Goal: Task Accomplishment & Management: Manage account settings

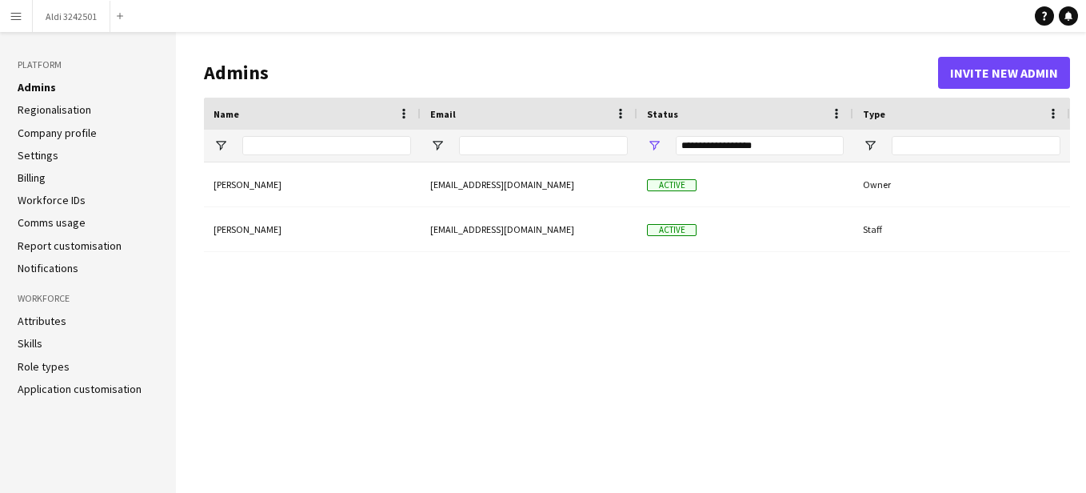
click at [23, 25] on button "Menu" at bounding box center [16, 16] width 32 height 32
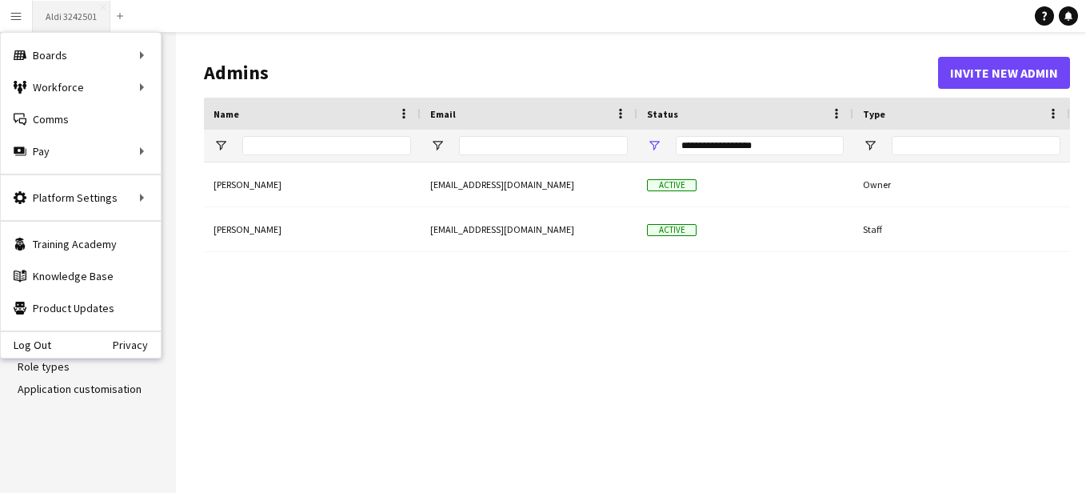
click at [73, 16] on button "Aldi 3242501 Close" at bounding box center [72, 16] width 78 height 31
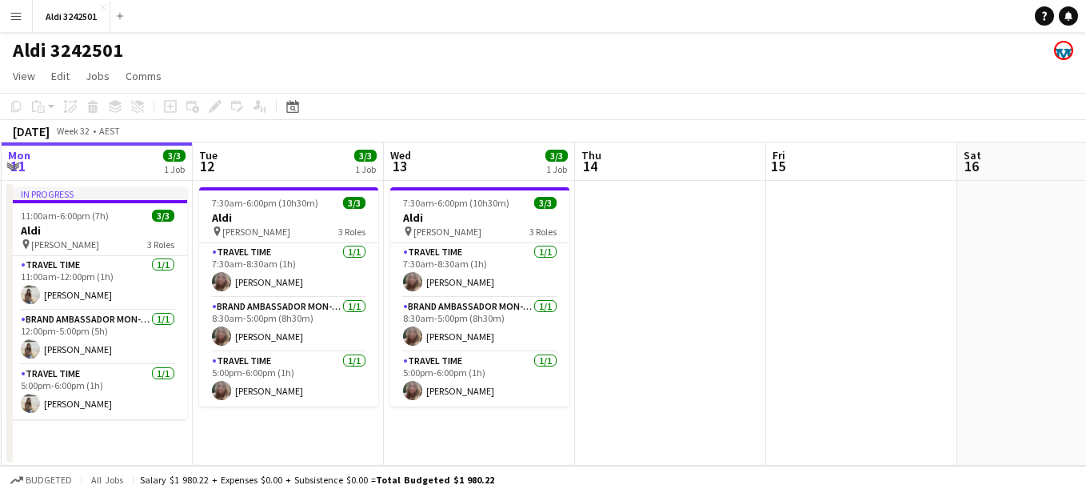
scroll to position [0, 485]
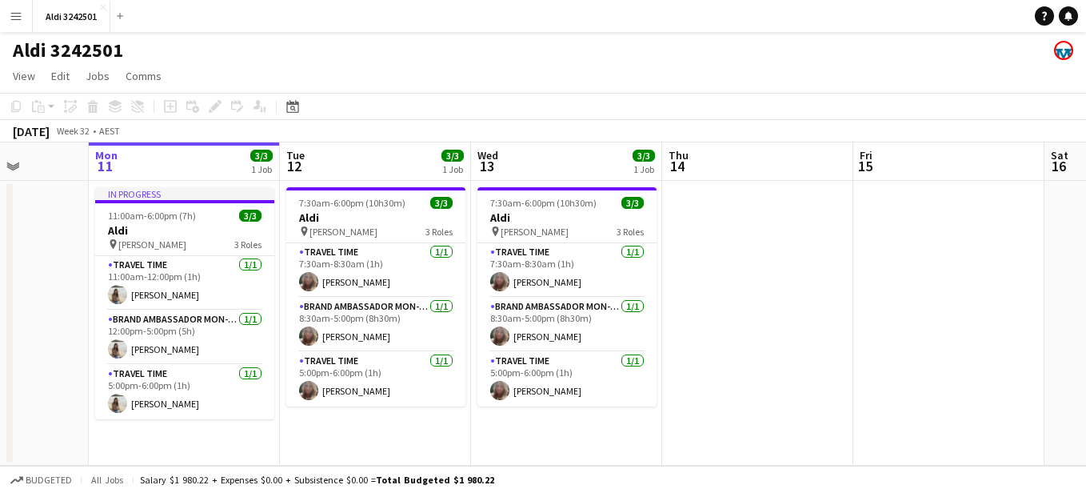
click at [542, 350] on app-calendar-viewport "Fri 8 3/3 1 Job Sat 9 Sun 10 Mon 11 3/3 1 Job Tue 12 3/3 1 Job Wed 13 3/3 1 Job…" at bounding box center [543, 303] width 1086 height 323
click at [353, 274] on app-card-role "Travel Time 1/1 7:30am-8:30am (1h) kirsty Dayment" at bounding box center [375, 270] width 179 height 54
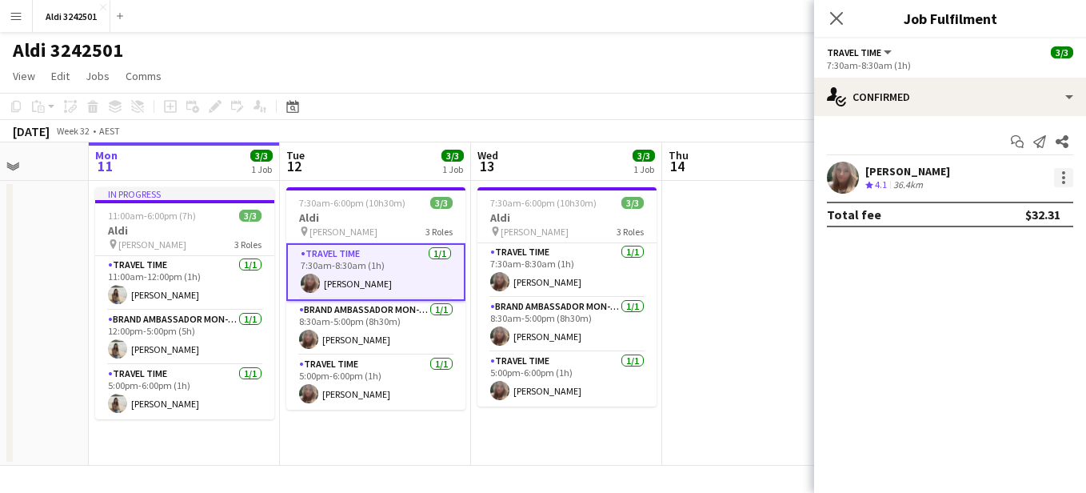
click at [1062, 186] on div at bounding box center [1063, 177] width 19 height 19
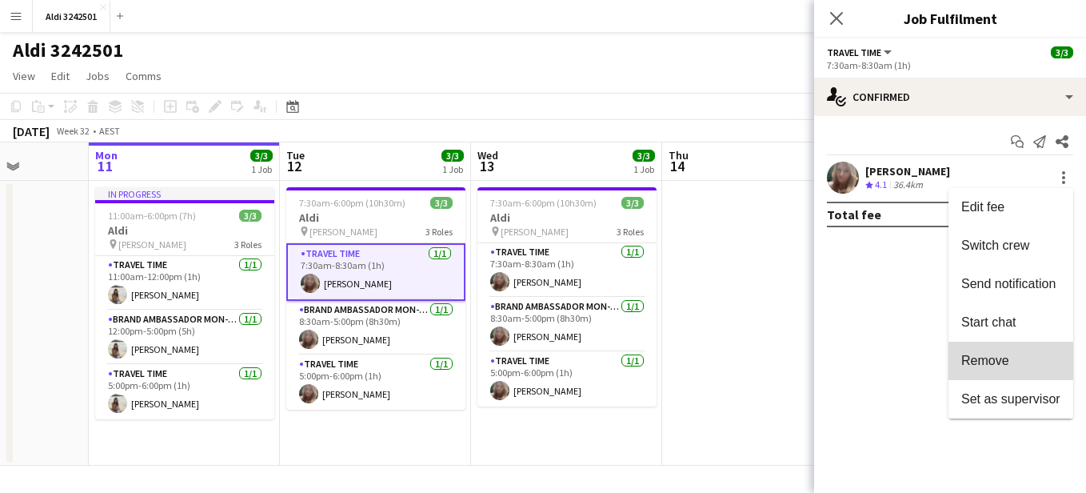
click at [988, 351] on button "Remove" at bounding box center [1011, 361] width 125 height 38
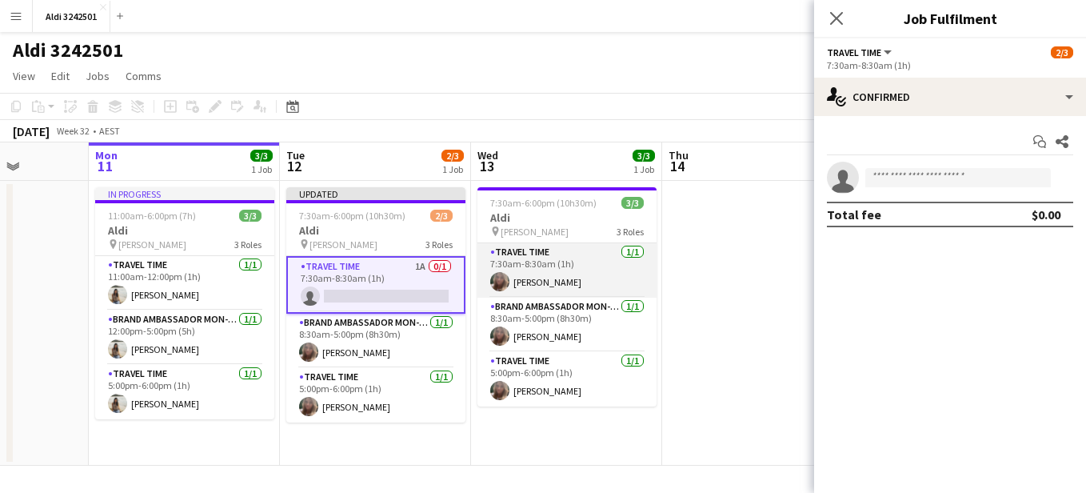
click at [589, 273] on app-card-role "Travel Time 1/1 7:30am-8:30am (1h) kirsty Dayment" at bounding box center [567, 270] width 179 height 54
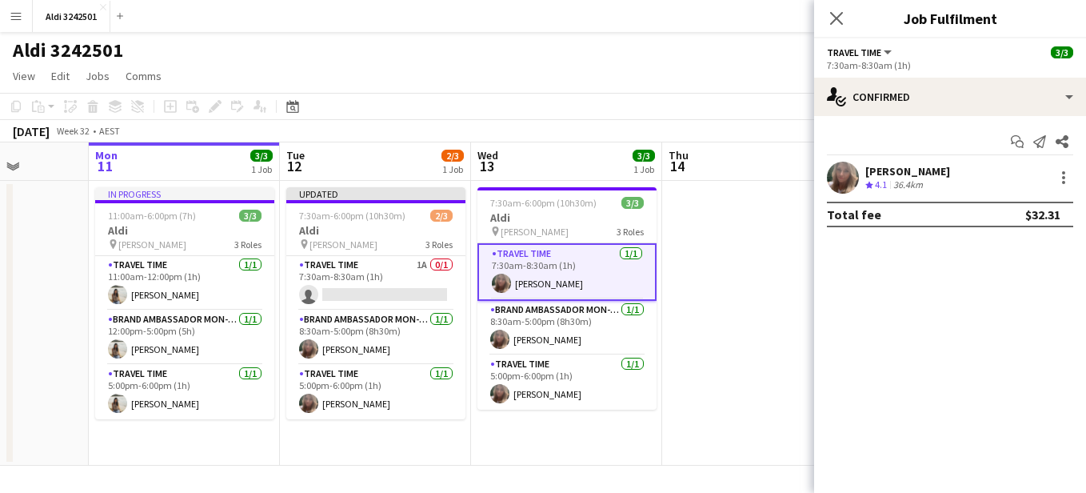
click at [1053, 176] on div at bounding box center [1062, 177] width 22 height 19
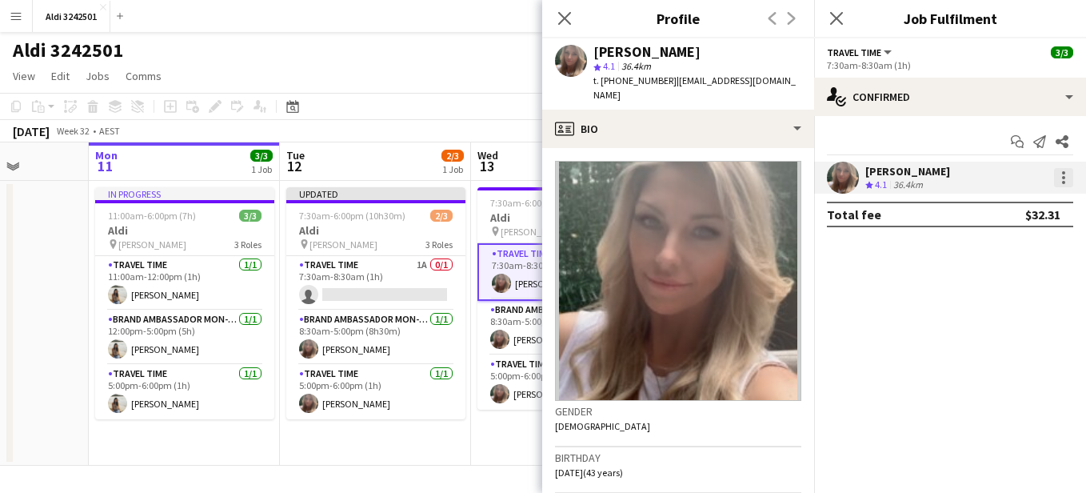
click at [1059, 177] on div at bounding box center [1063, 177] width 19 height 19
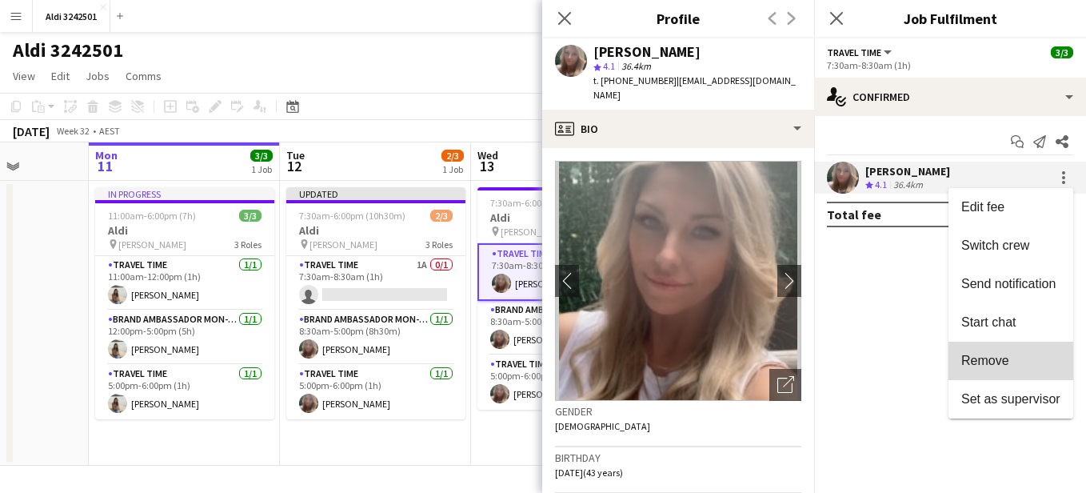
click at [994, 351] on button "Remove" at bounding box center [1011, 361] width 125 height 38
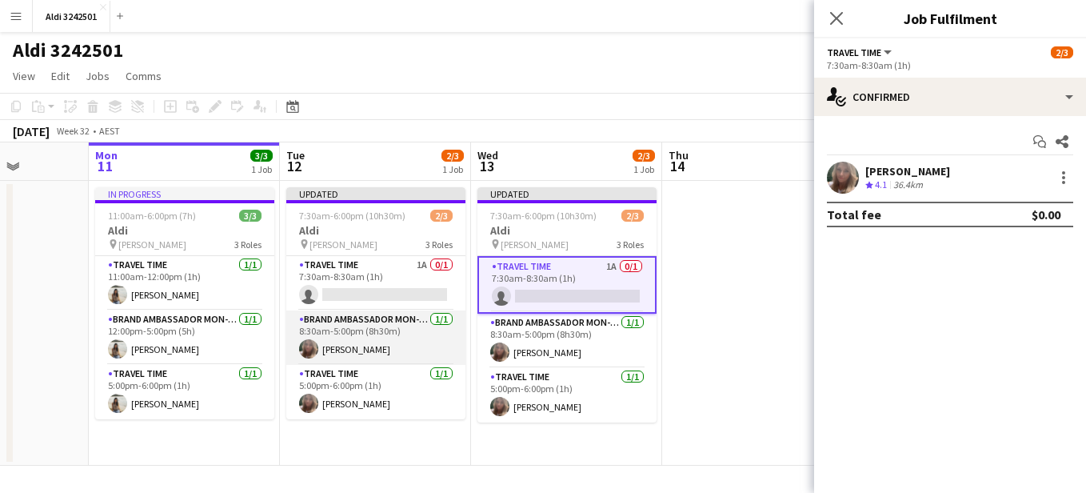
click at [387, 334] on app-card-role "Brand Ambassador Mon-Fri 1/1 8:30am-5:00pm (8h30m) kirsty Dayment" at bounding box center [375, 337] width 179 height 54
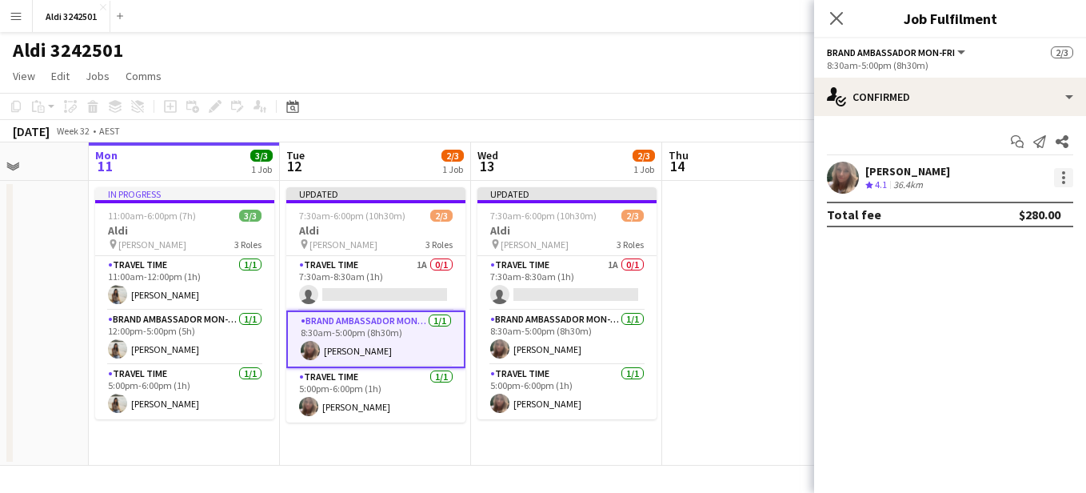
click at [1066, 176] on div at bounding box center [1063, 177] width 19 height 19
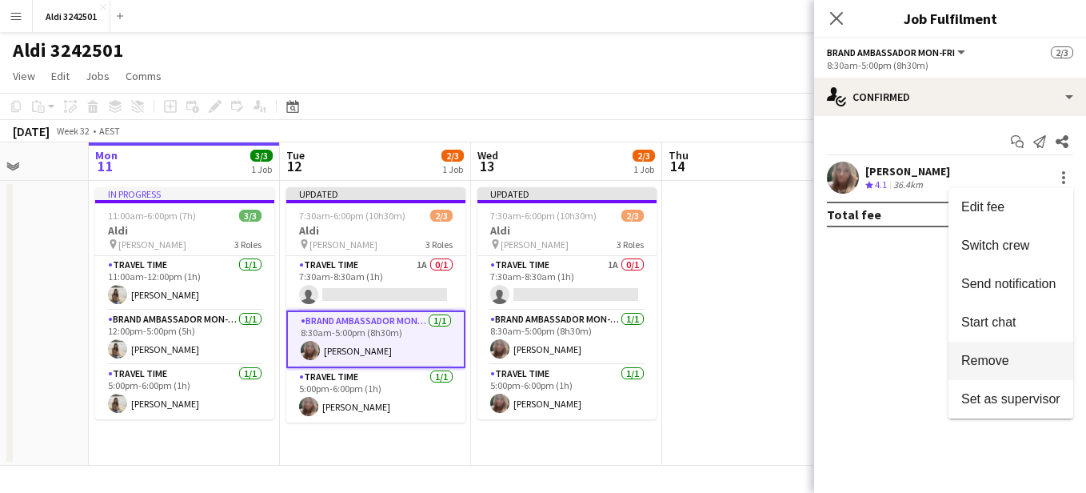
click at [1020, 350] on button "Remove" at bounding box center [1011, 361] width 125 height 38
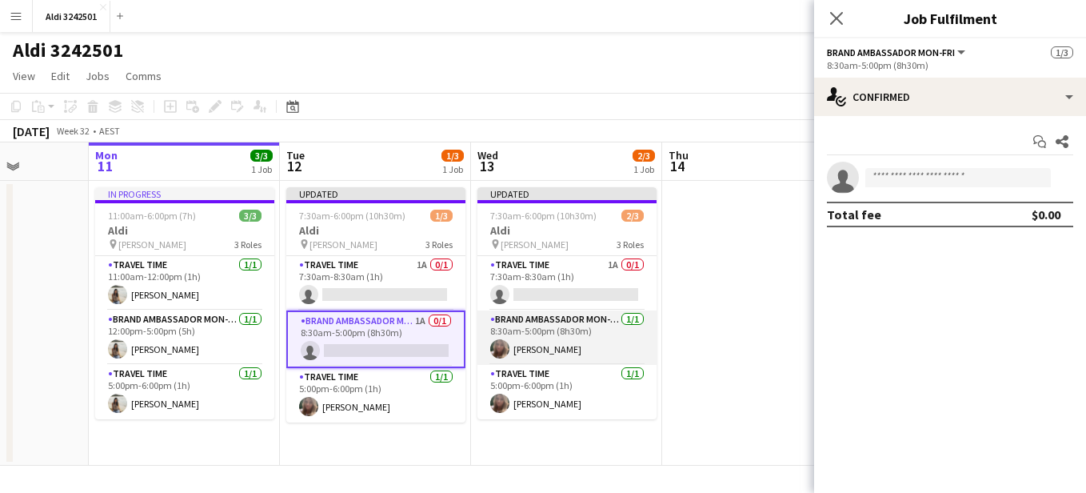
click at [566, 328] on app-card-role "Brand Ambassador Mon-Fri 1/1 8:30am-5:00pm (8h30m) kirsty Dayment" at bounding box center [567, 337] width 179 height 54
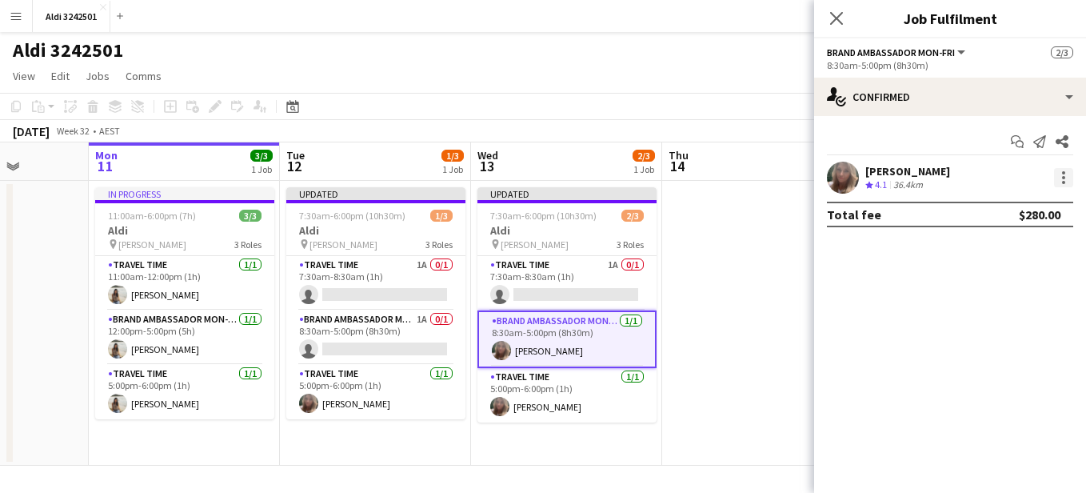
click at [1062, 171] on div at bounding box center [1063, 172] width 3 height 3
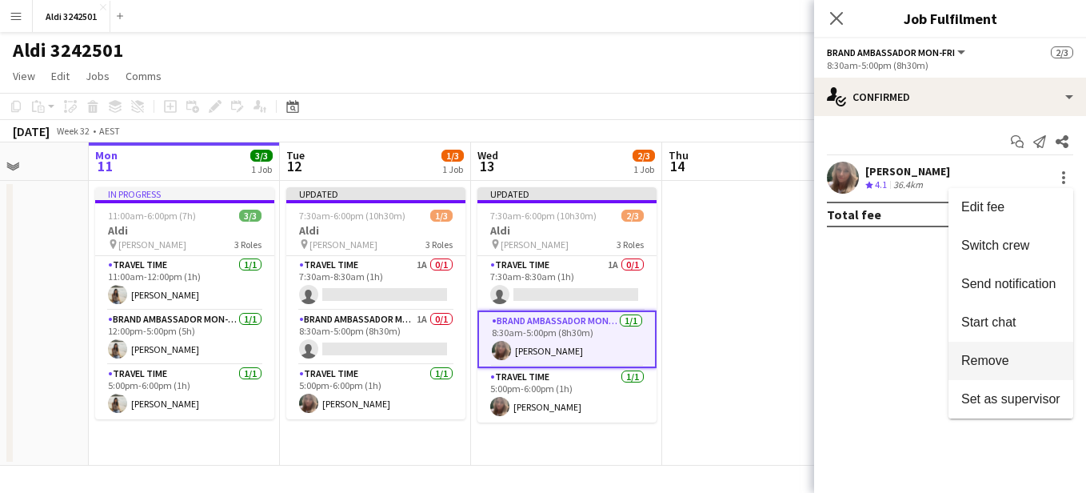
click at [974, 354] on span "Remove" at bounding box center [986, 361] width 48 height 14
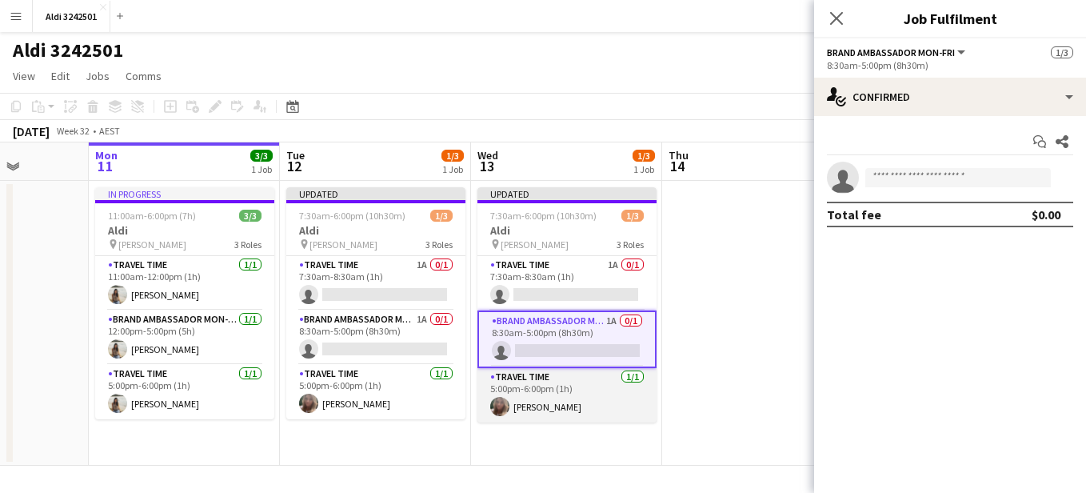
click at [579, 403] on app-card-role "Travel Time 1/1 5:00pm-6:00pm (1h) kirsty Dayment" at bounding box center [567, 395] width 179 height 54
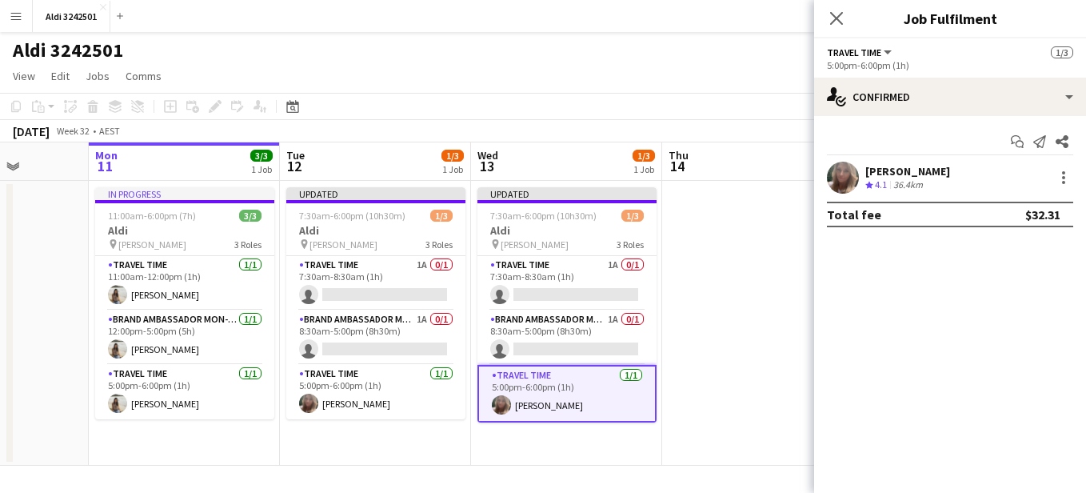
click at [1065, 167] on div "kirsty Dayment Crew rating 4.1 36.4km" at bounding box center [950, 178] width 272 height 32
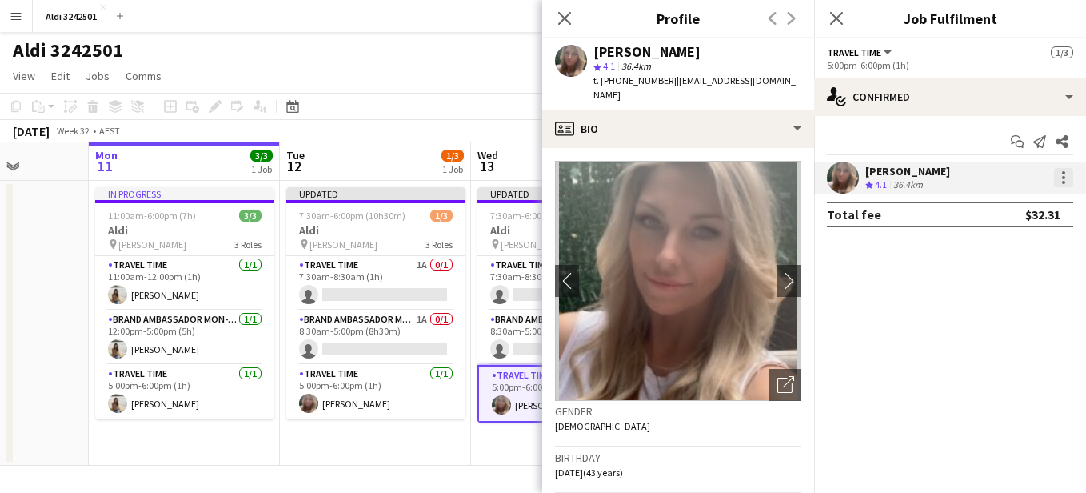
click at [1070, 176] on div at bounding box center [1063, 177] width 19 height 19
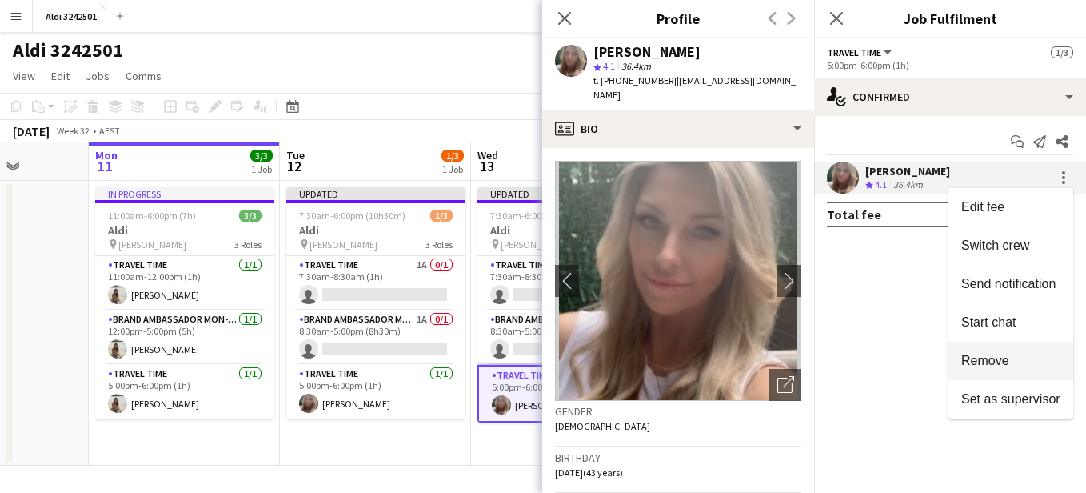
click at [1014, 344] on button "Remove" at bounding box center [1011, 361] width 125 height 38
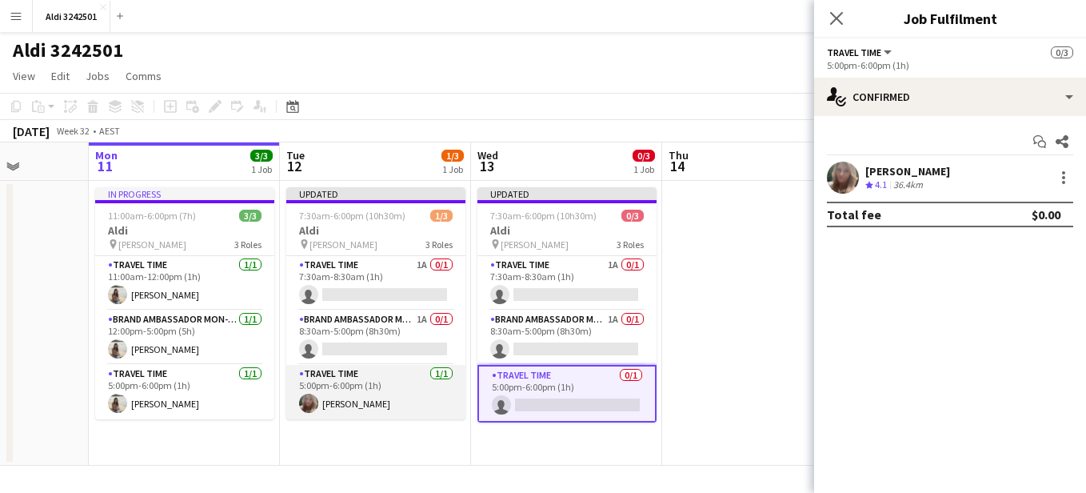
click at [386, 399] on app-card-role "Travel Time 1/1 5:00pm-6:00pm (1h) kirsty Dayment" at bounding box center [375, 392] width 179 height 54
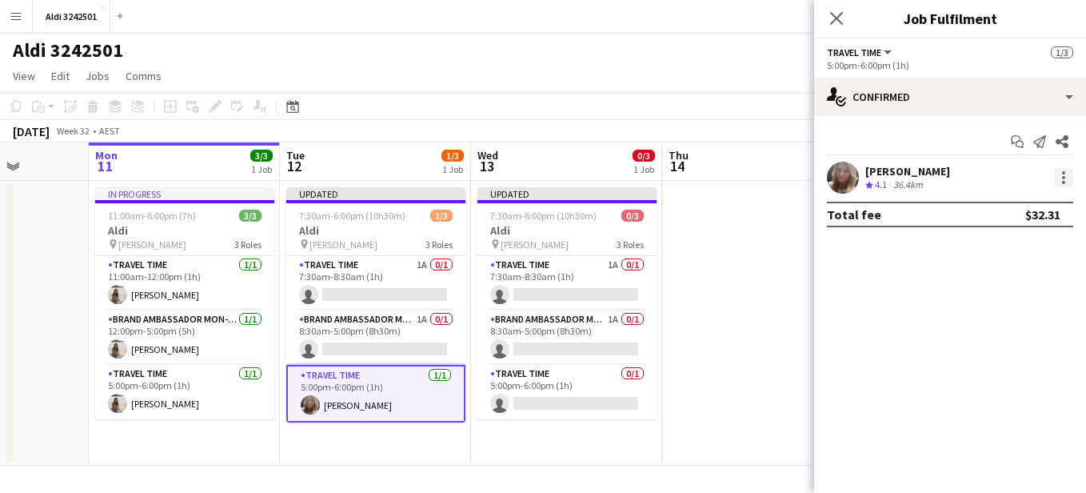
click at [1068, 172] on div at bounding box center [1063, 177] width 19 height 19
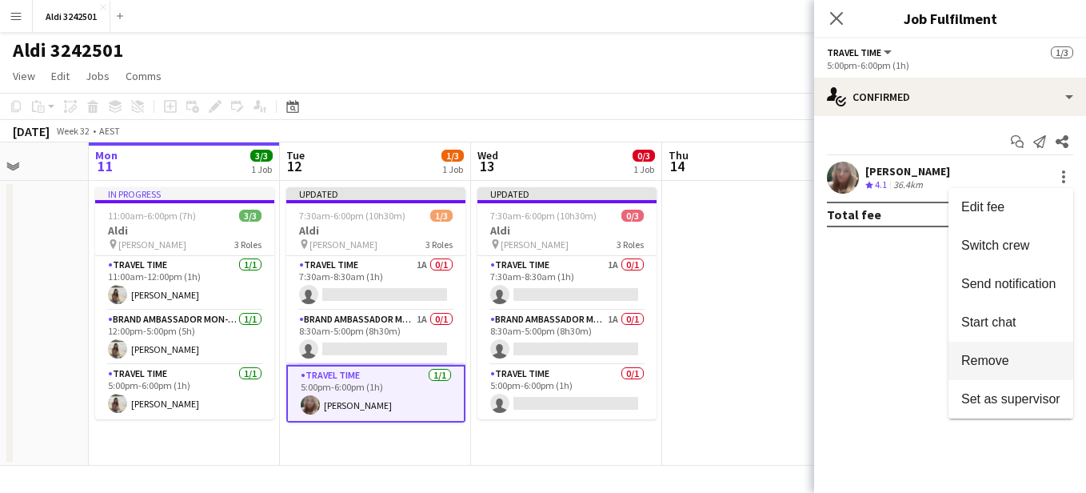
click at [994, 357] on span "Remove" at bounding box center [986, 361] width 48 height 14
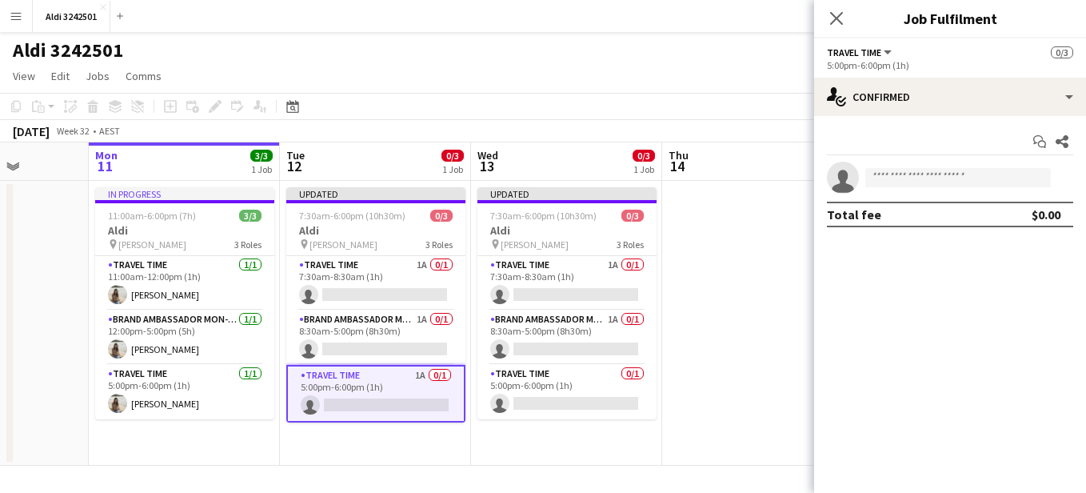
click at [738, 345] on app-date-cell at bounding box center [757, 323] width 191 height 285
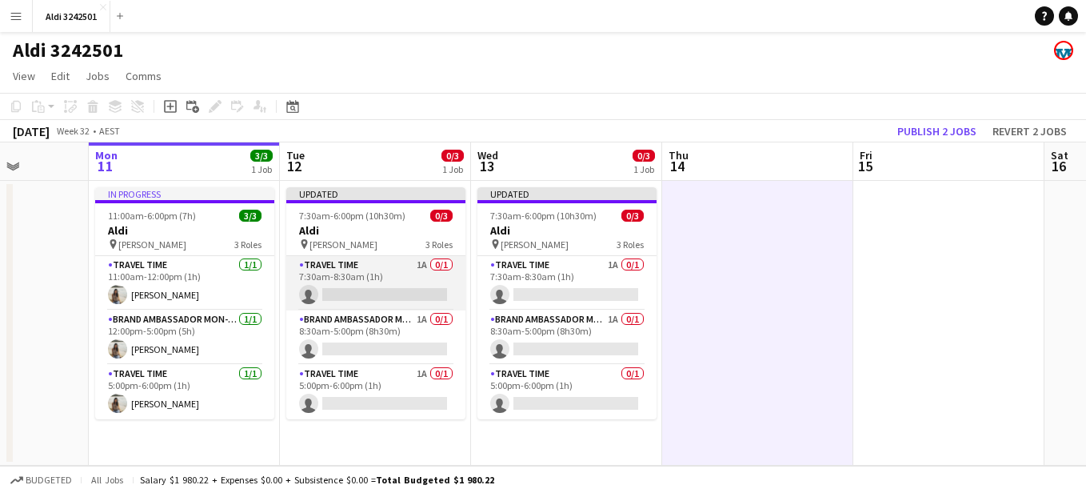
click at [342, 285] on app-card-role "Travel Time 1A 0/1 7:30am-8:30am (1h) single-neutral-actions" at bounding box center [375, 283] width 179 height 54
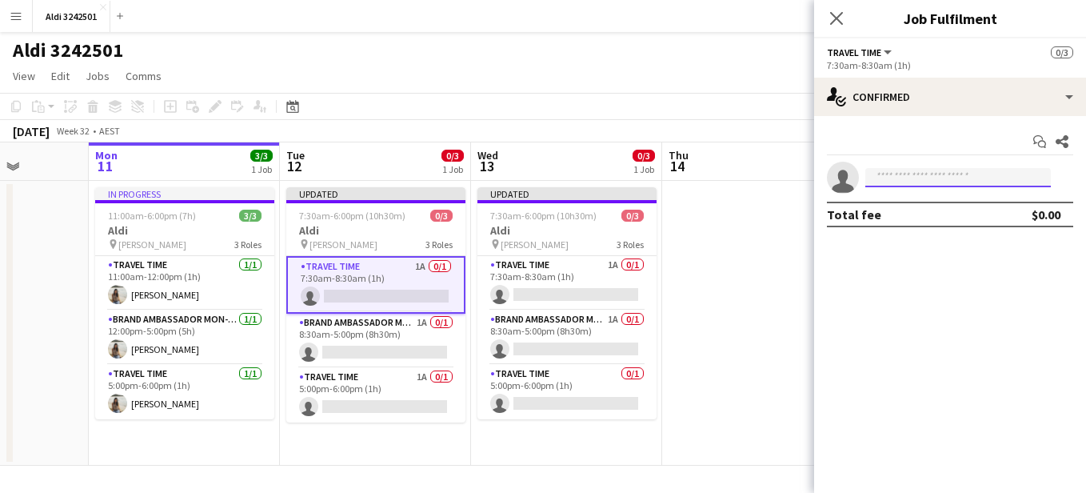
click at [902, 182] on input at bounding box center [959, 177] width 186 height 19
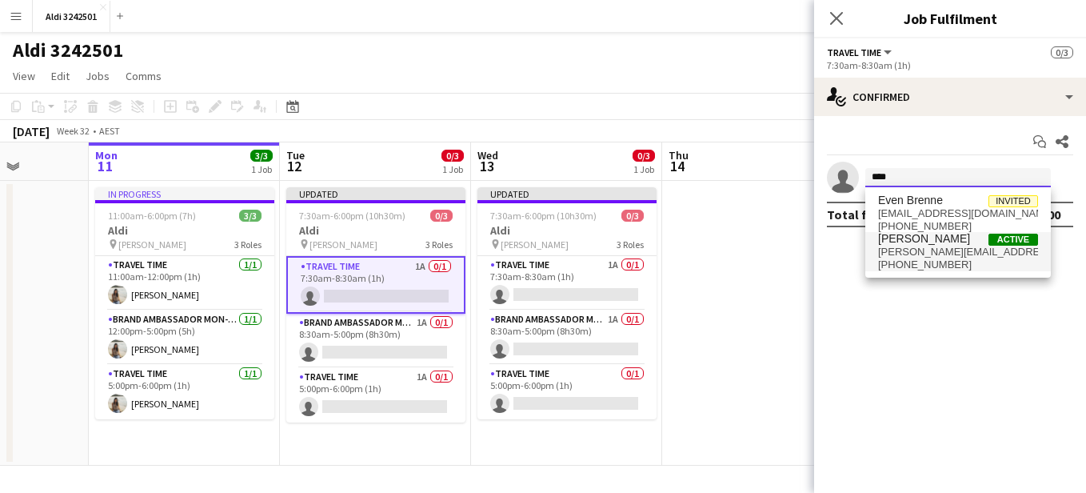
type input "****"
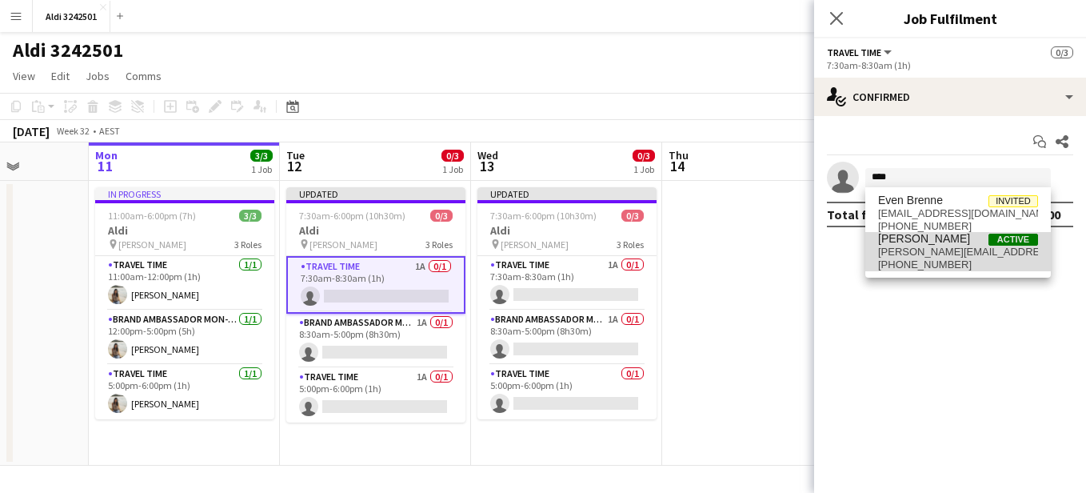
click at [956, 243] on span "Brenda Chamroeun" at bounding box center [924, 239] width 92 height 14
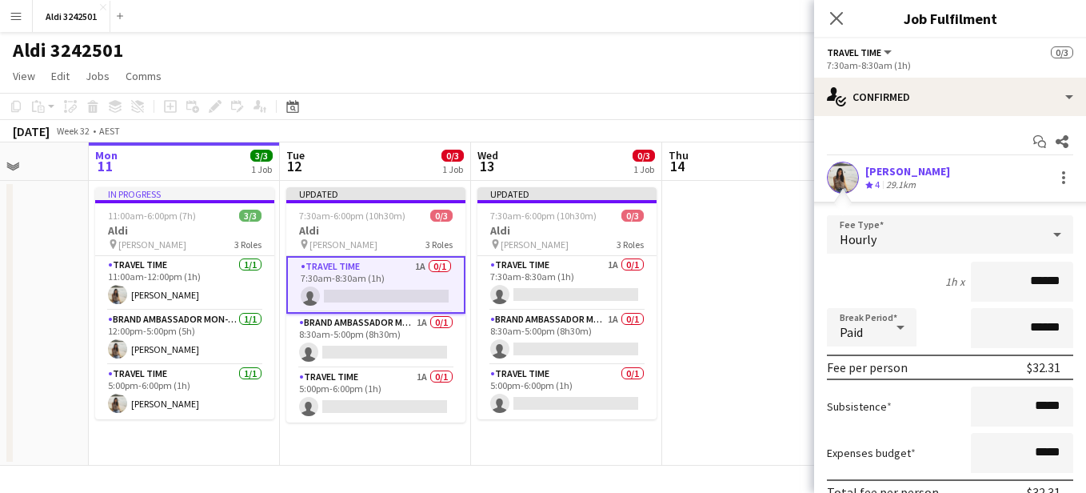
scroll to position [110, 0]
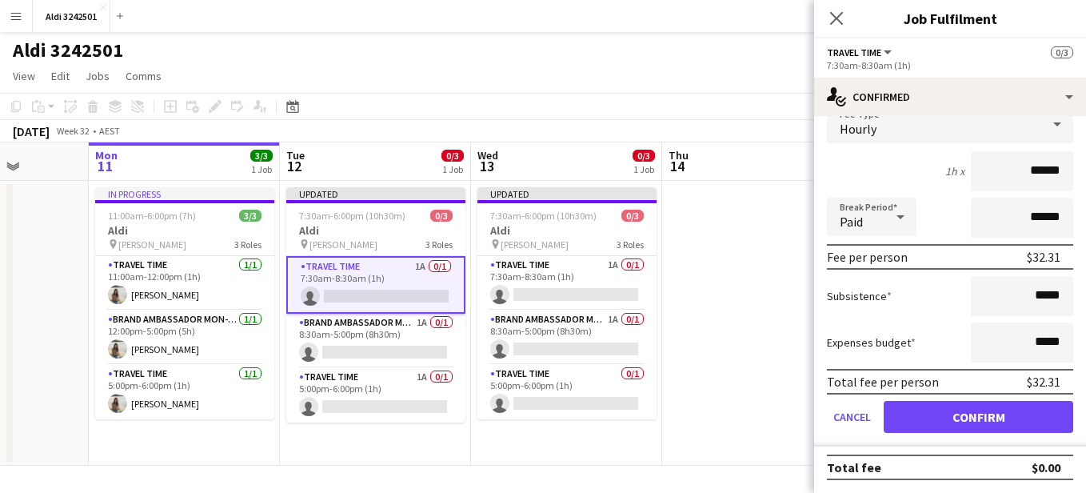
click at [1011, 392] on div "Total fee per person $32.31" at bounding box center [950, 382] width 246 height 26
click at [978, 434] on form "Fee Type Hourly 1h x ****** Break Period Paid ****** Fee per person $32.31 Subs…" at bounding box center [950, 276] width 272 height 342
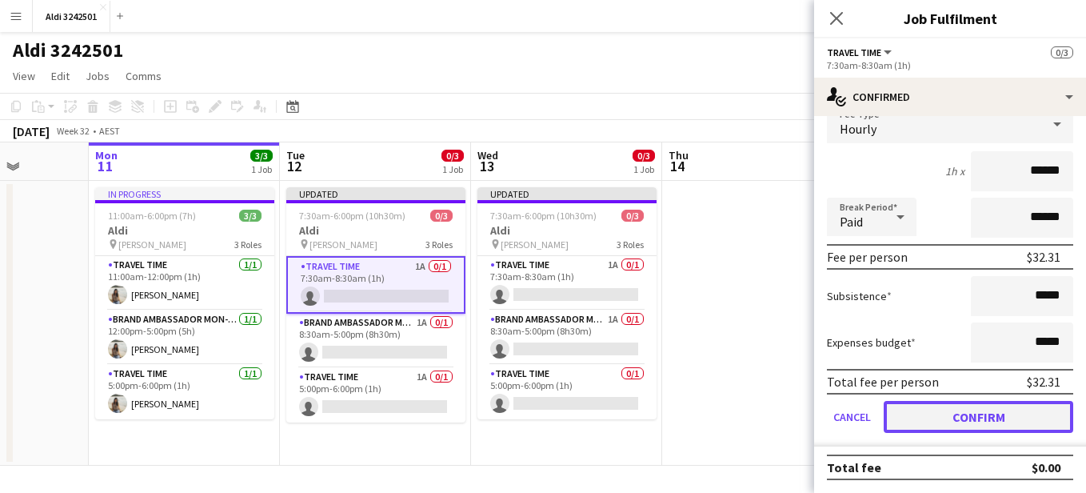
click at [991, 418] on button "Confirm" at bounding box center [979, 417] width 190 height 32
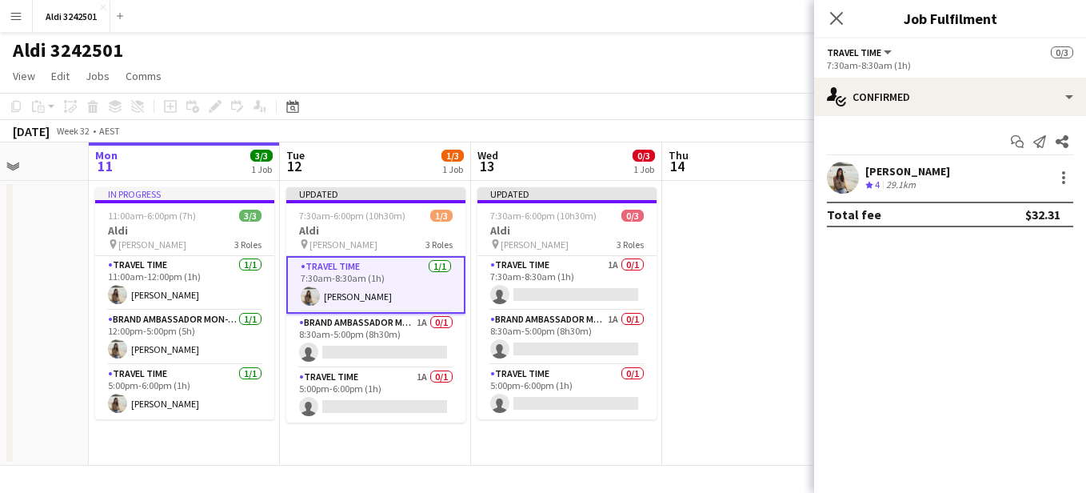
scroll to position [0, 0]
click at [593, 268] on app-card-role "Travel Time 1A 0/1 7:30am-8:30am (1h) single-neutral-actions" at bounding box center [567, 283] width 179 height 54
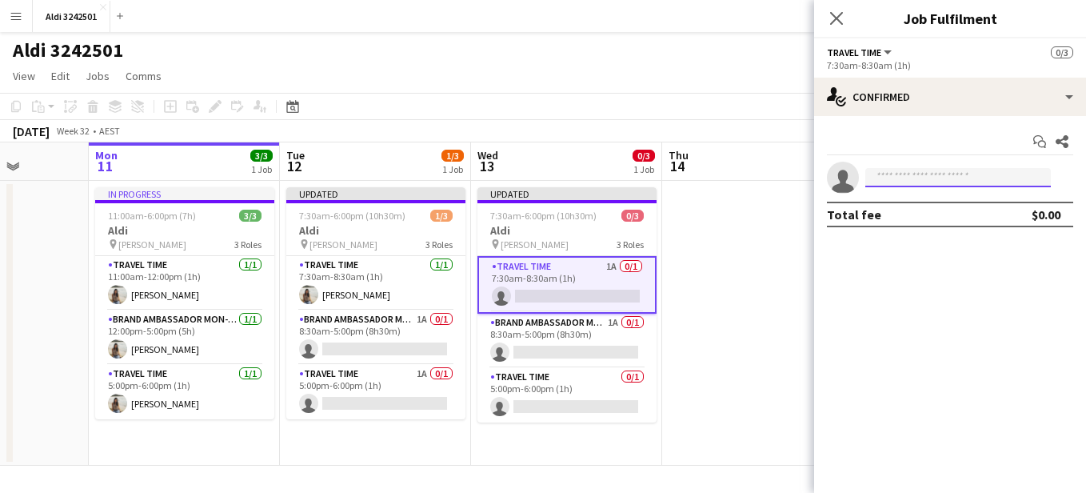
click at [931, 174] on input at bounding box center [959, 177] width 186 height 19
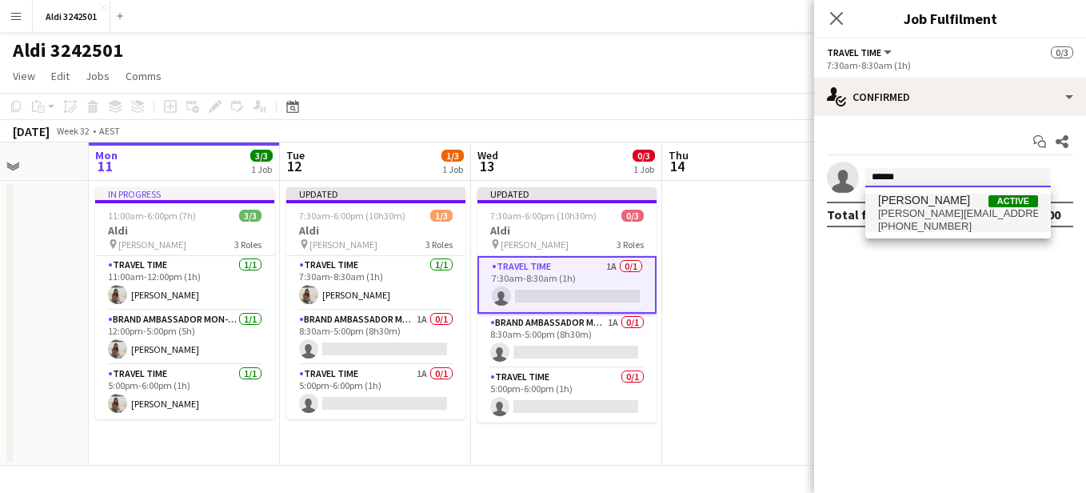
type input "******"
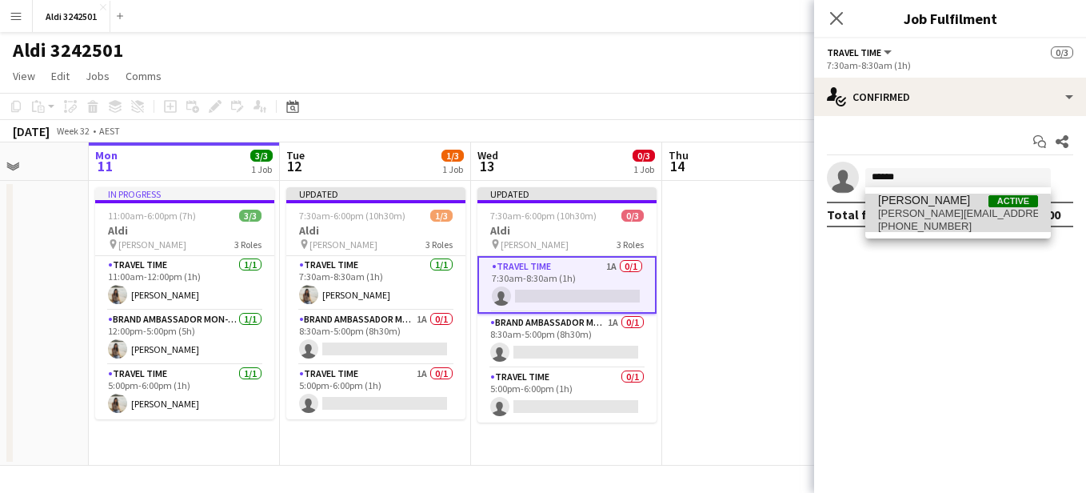
click at [940, 214] on span "brenda.charuny@gmail.com" at bounding box center [958, 213] width 160 height 13
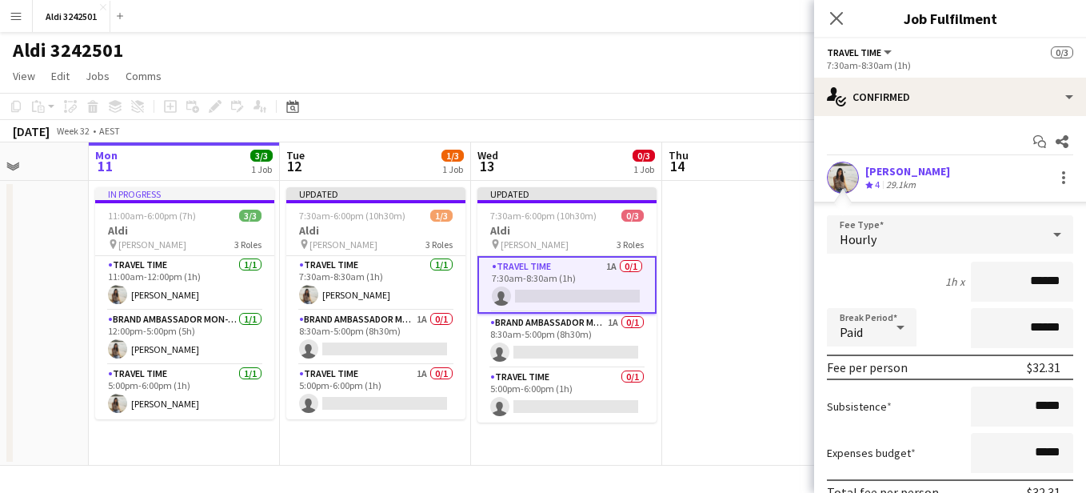
scroll to position [110, 0]
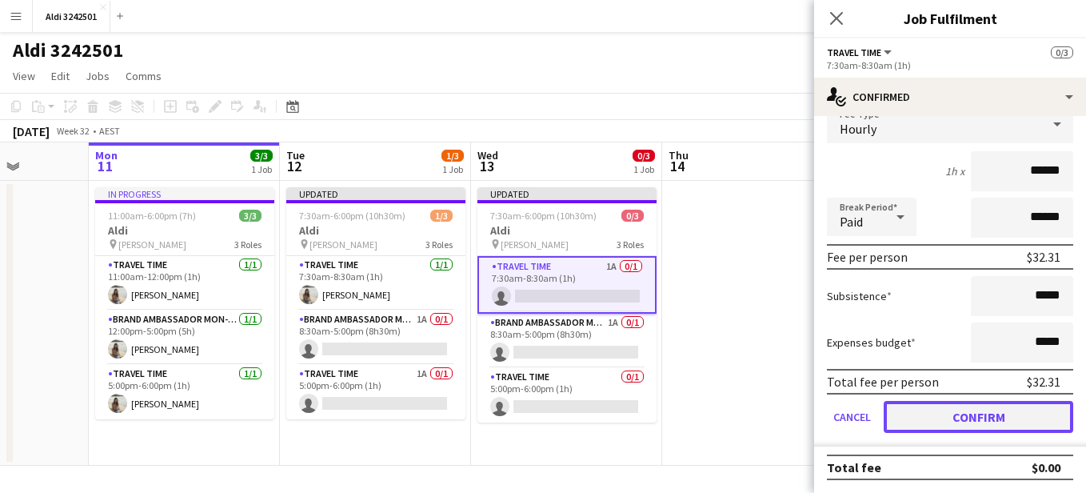
click at [1030, 422] on button "Confirm" at bounding box center [979, 417] width 190 height 32
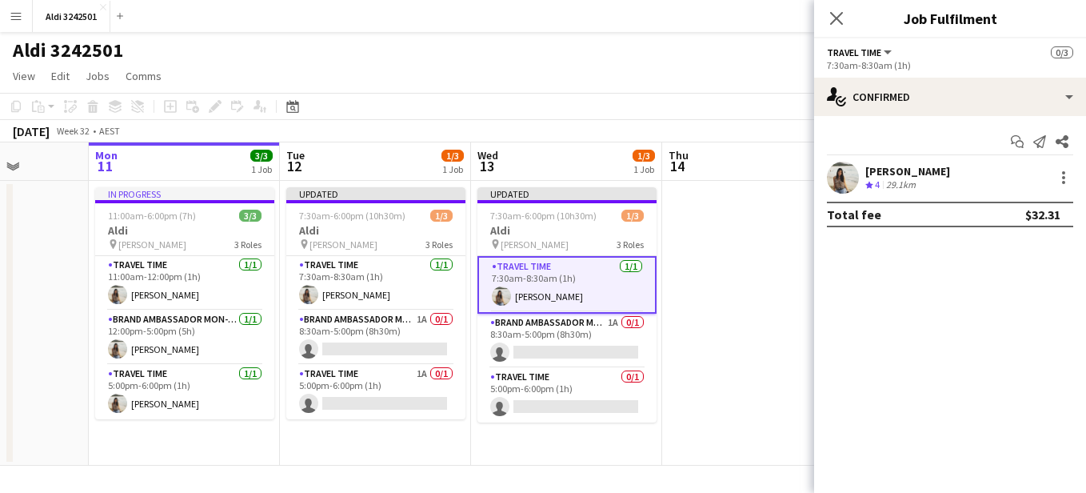
scroll to position [0, 0]
click at [381, 326] on app-card-role "Brand Ambassador Mon-Fri 1A 0/1 8:30am-5:00pm (8h30m) single-neutral-actions" at bounding box center [375, 337] width 179 height 54
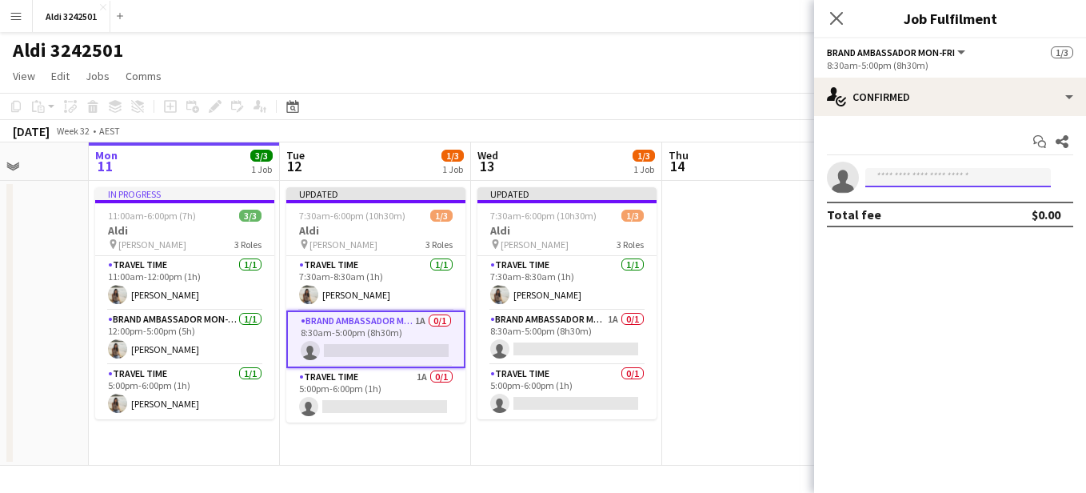
click at [944, 186] on input at bounding box center [959, 177] width 186 height 19
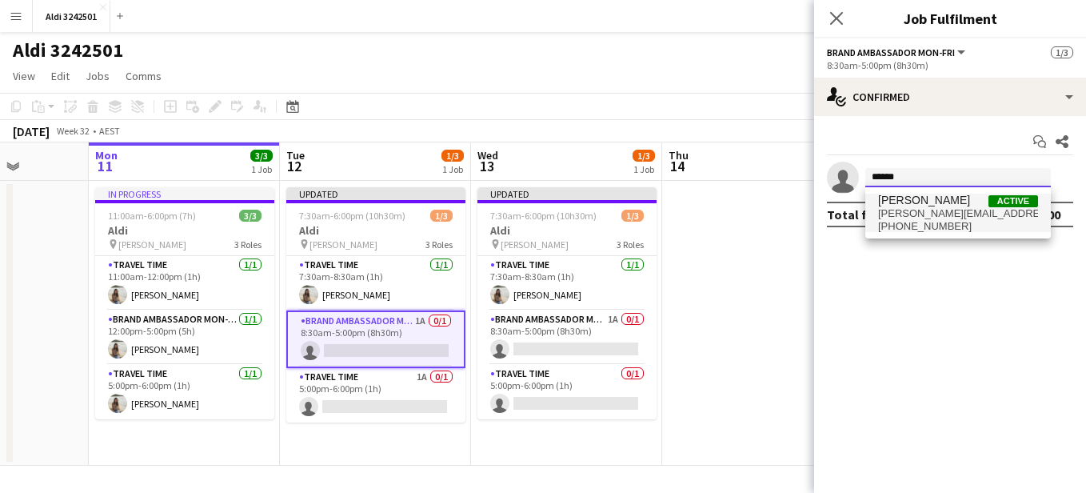
type input "******"
click at [938, 202] on span "Brenda Chamroeun" at bounding box center [924, 201] width 92 height 14
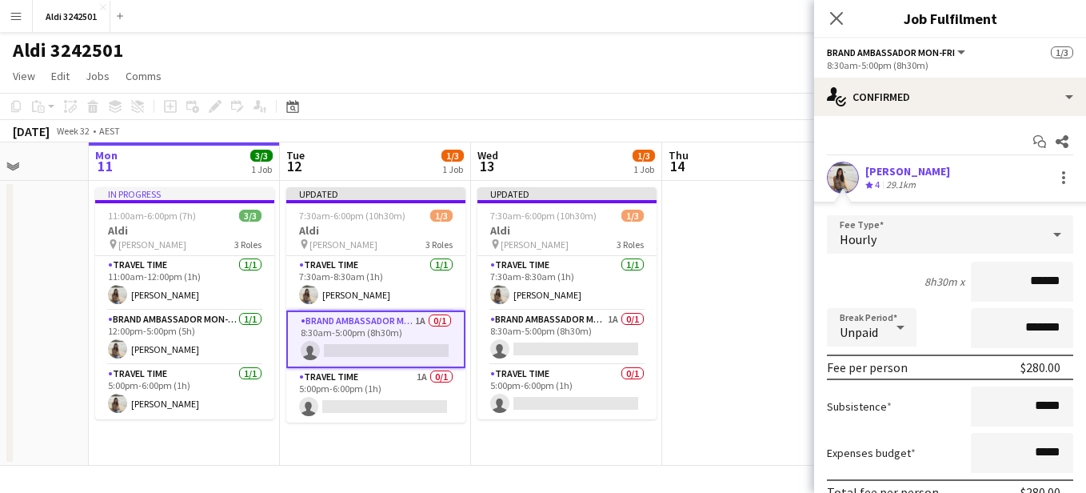
scroll to position [110, 0]
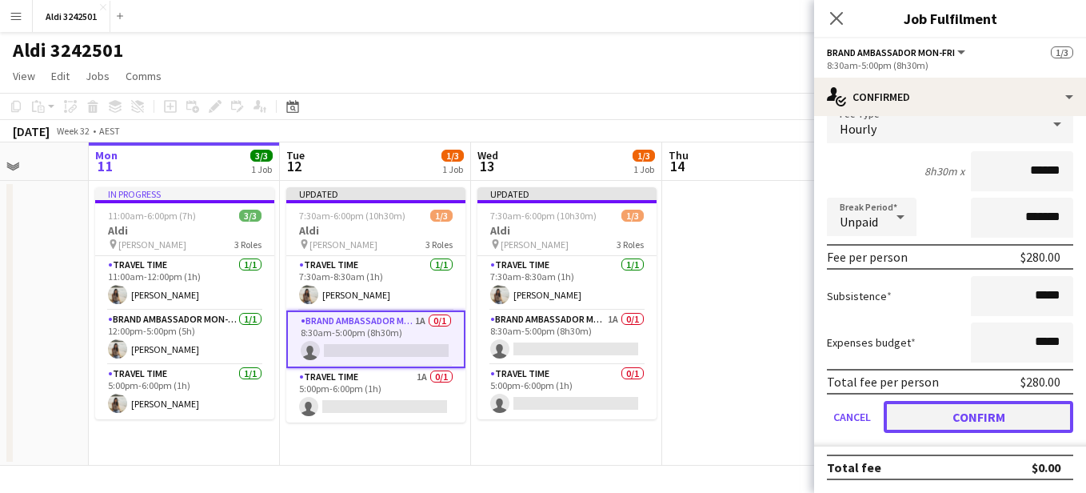
click at [975, 426] on button "Confirm" at bounding box center [979, 417] width 190 height 32
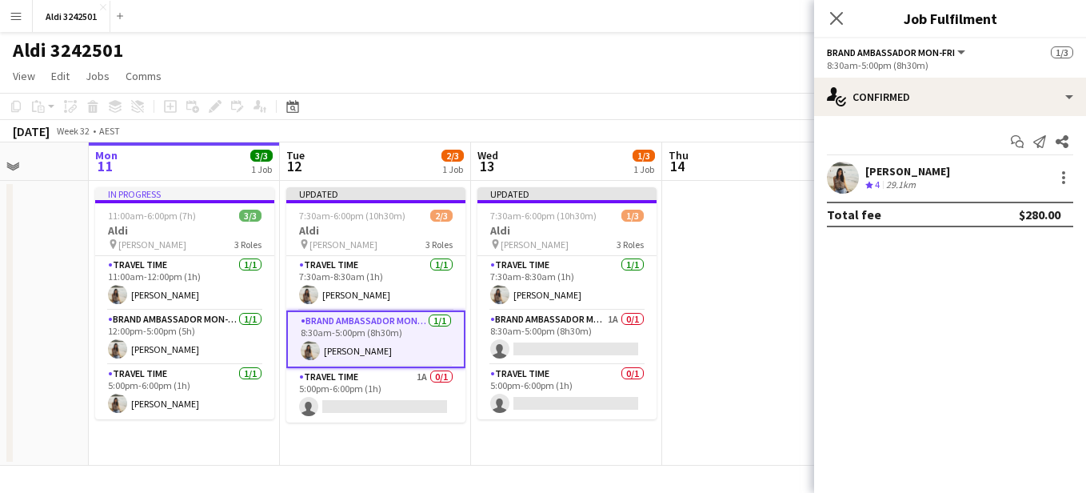
scroll to position [0, 0]
click at [534, 305] on app-card-role "Travel Time 1/1 7:30am-8:30am (1h) Brenda Chamroeun" at bounding box center [567, 283] width 179 height 54
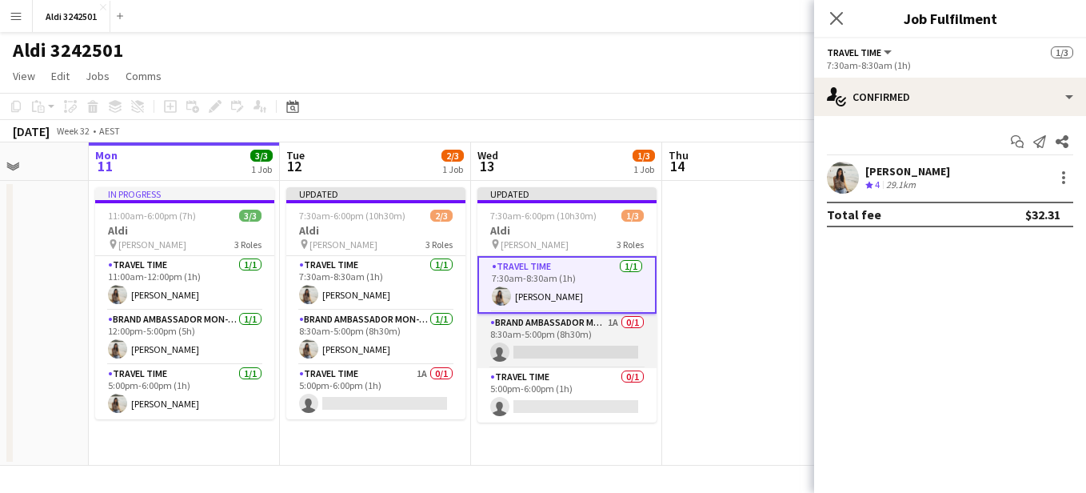
click at [558, 332] on app-card-role "Brand Ambassador Mon-Fri 1A 0/1 8:30am-5:00pm (8h30m) single-neutral-actions" at bounding box center [567, 341] width 179 height 54
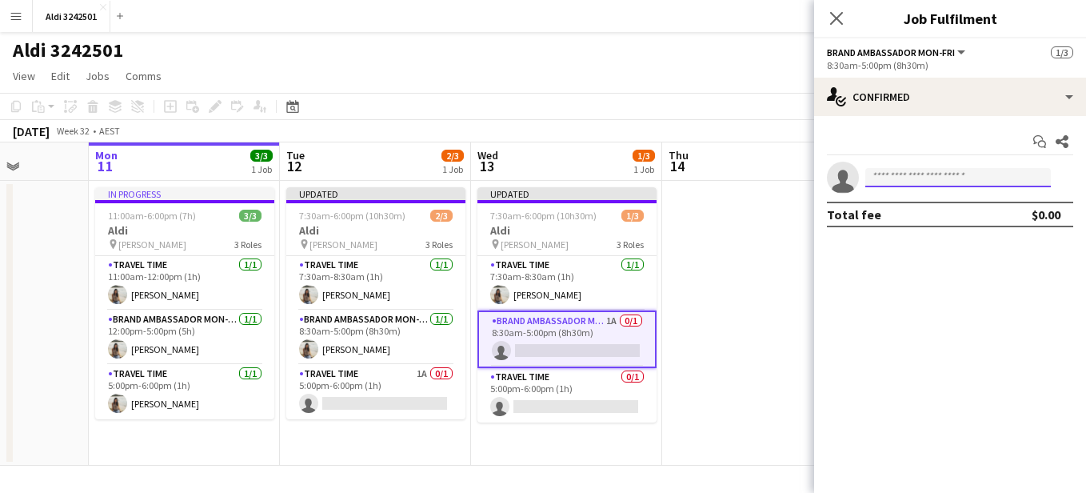
click at [956, 182] on input at bounding box center [959, 177] width 186 height 19
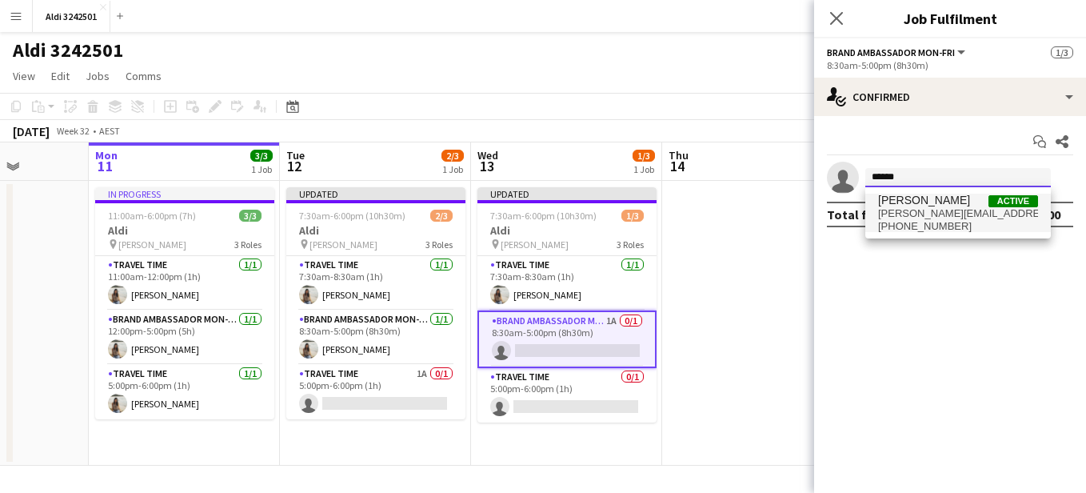
type input "******"
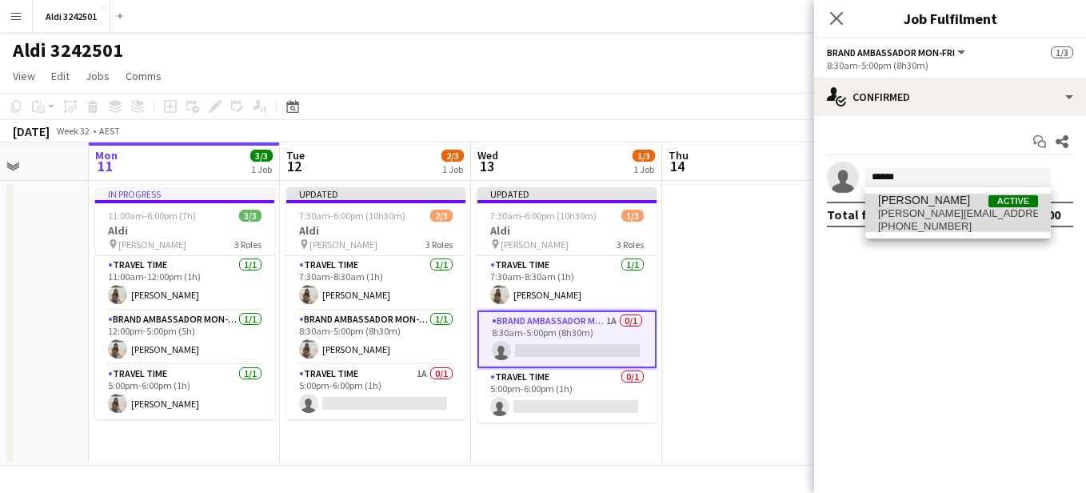
click at [943, 220] on span "+61421426615" at bounding box center [958, 226] width 160 height 13
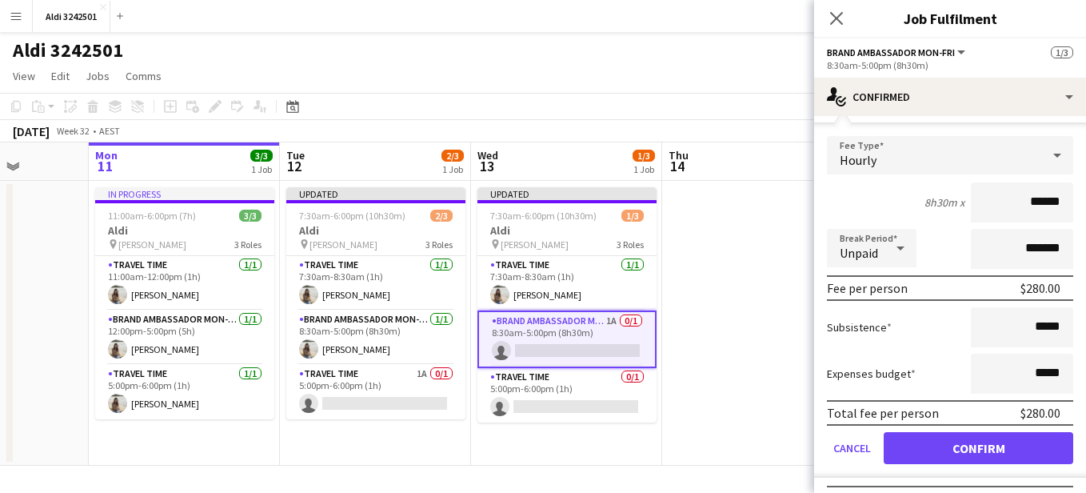
scroll to position [110, 0]
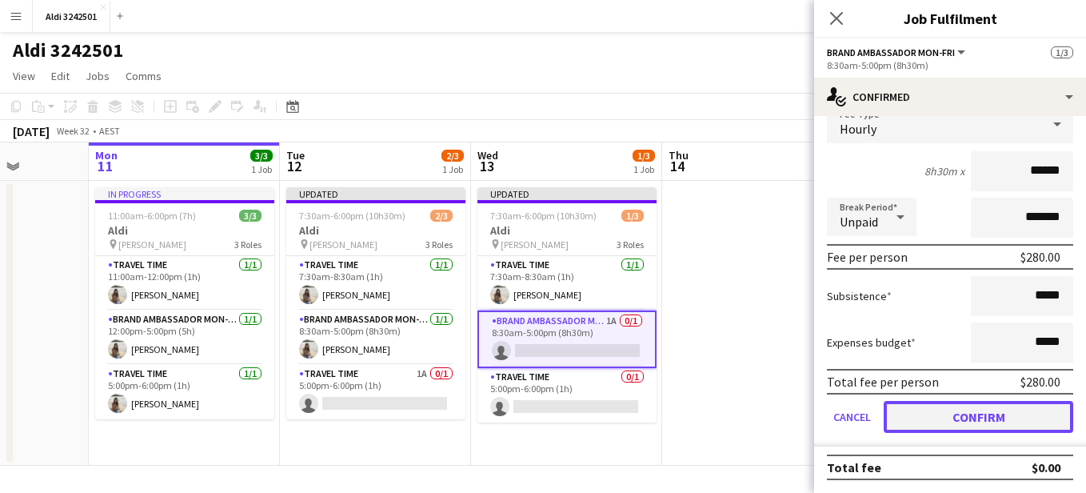
click at [1009, 414] on button "Confirm" at bounding box center [979, 417] width 190 height 32
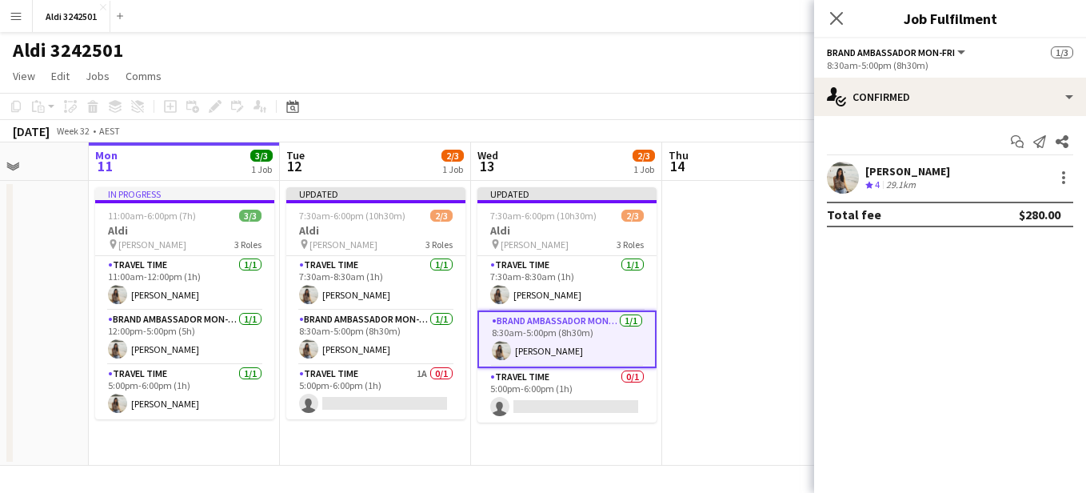
scroll to position [0, 0]
click at [382, 407] on app-card-role "Travel Time 1A 0/1 5:00pm-6:00pm (1h) single-neutral-actions" at bounding box center [375, 392] width 179 height 54
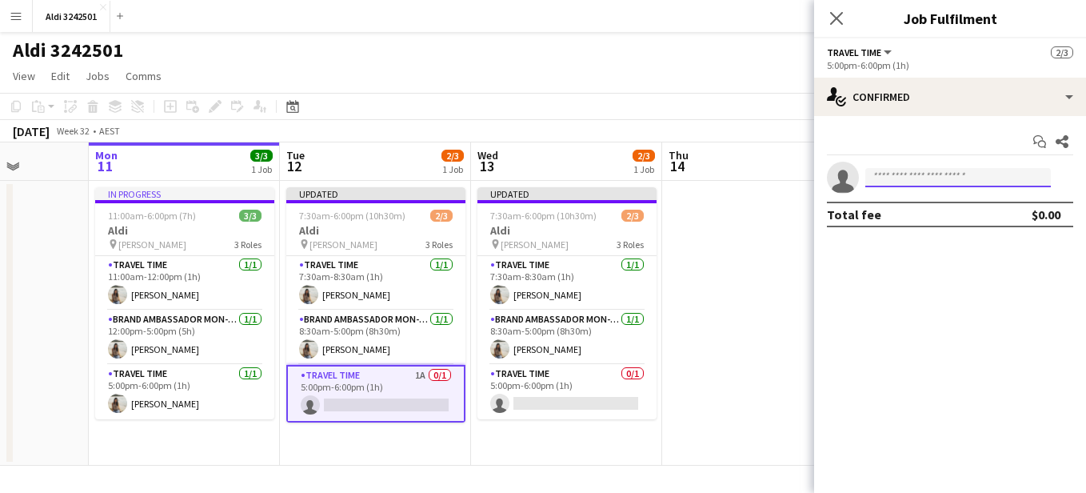
click at [938, 174] on input at bounding box center [959, 177] width 186 height 19
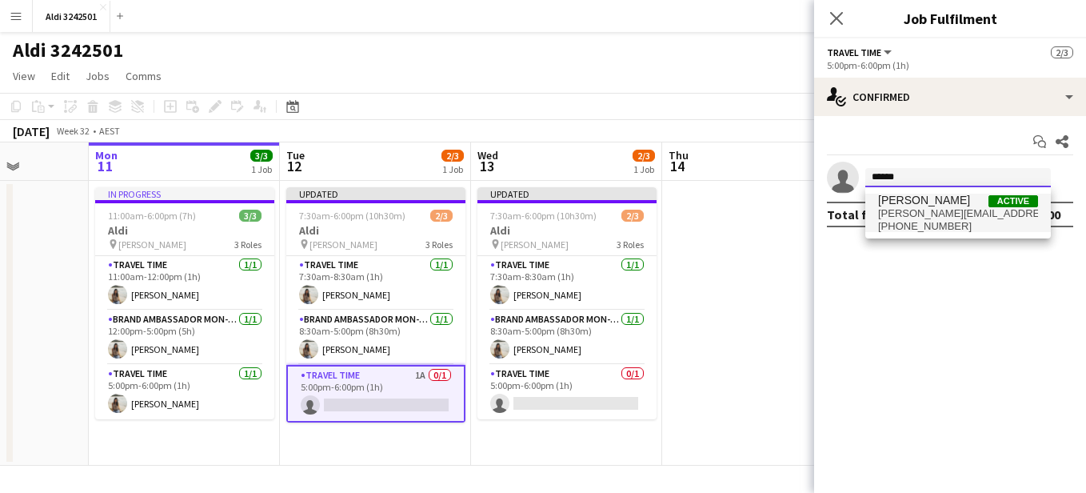
type input "******"
click at [939, 217] on span "brenda.charuny@gmail.com" at bounding box center [958, 213] width 160 height 13
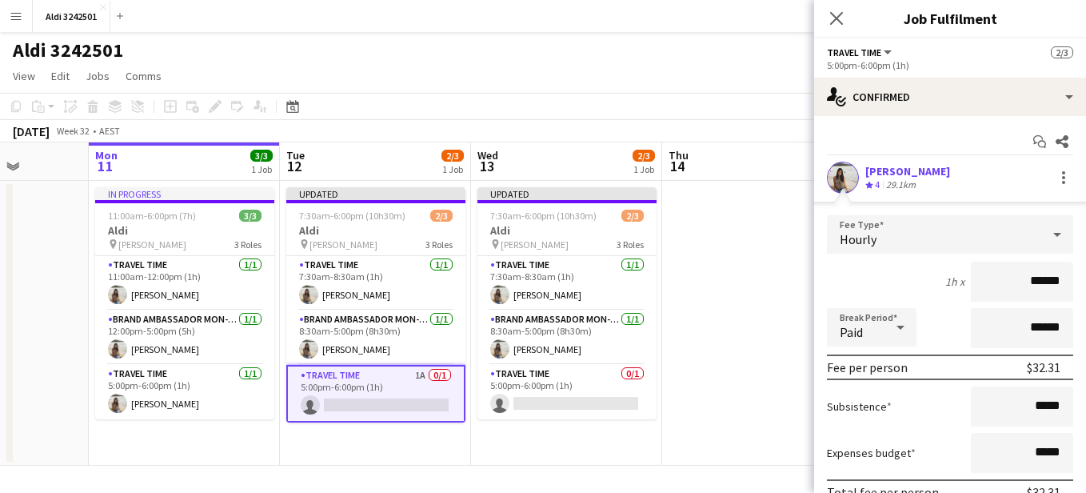
scroll to position [110, 0]
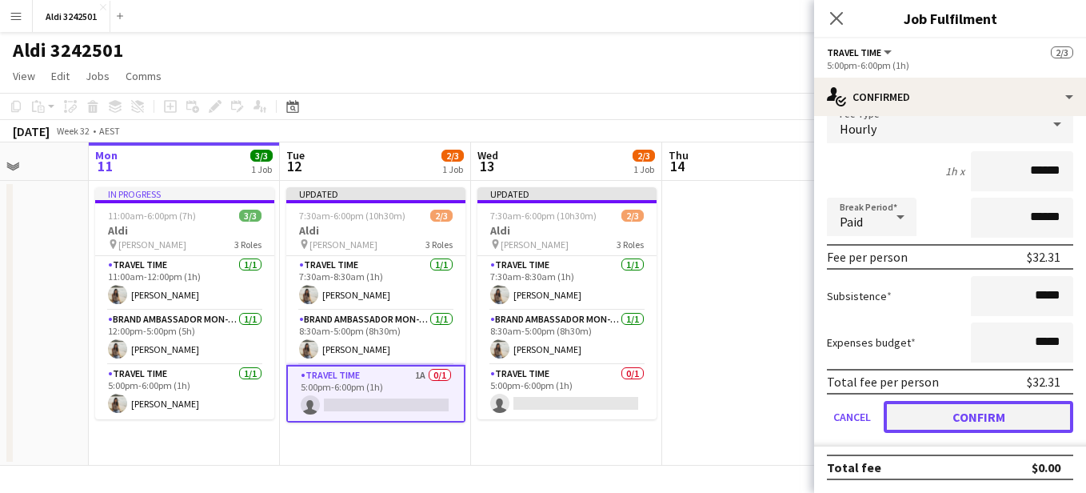
click at [1024, 414] on button "Confirm" at bounding box center [979, 417] width 190 height 32
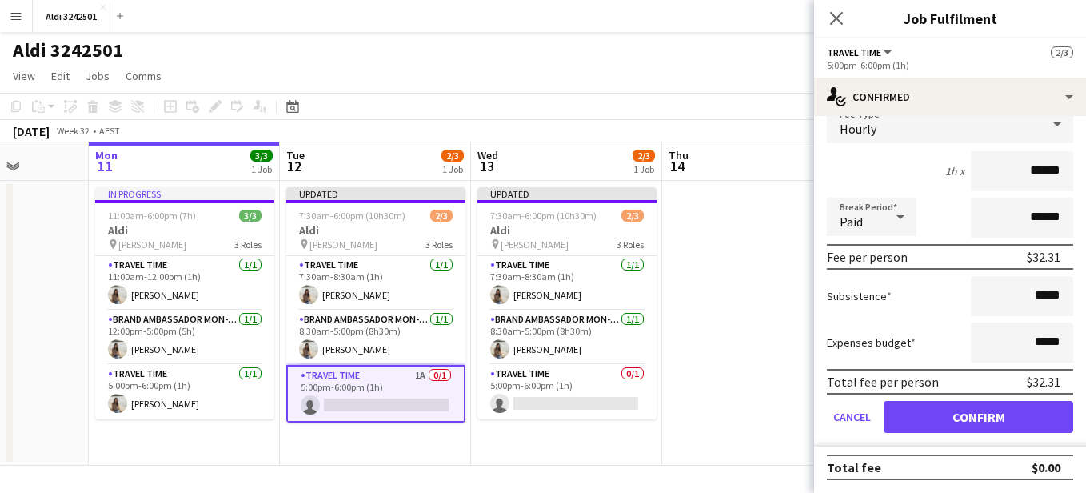
scroll to position [0, 0]
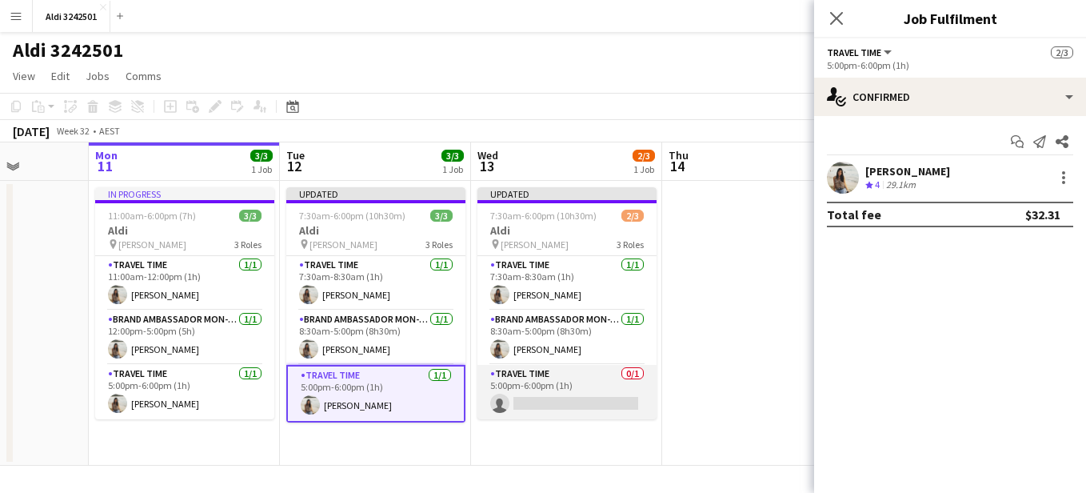
click at [634, 392] on app-card-role "Travel Time 0/1 5:00pm-6:00pm (1h) single-neutral-actions" at bounding box center [567, 392] width 179 height 54
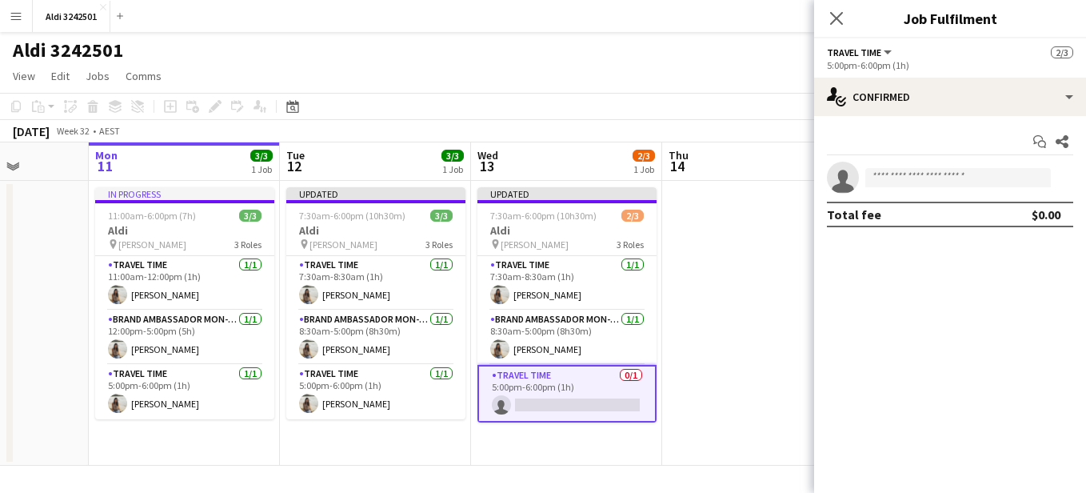
click at [899, 193] on app-invite-slot "single-neutral-actions" at bounding box center [950, 178] width 272 height 32
click at [908, 185] on input at bounding box center [959, 177] width 186 height 19
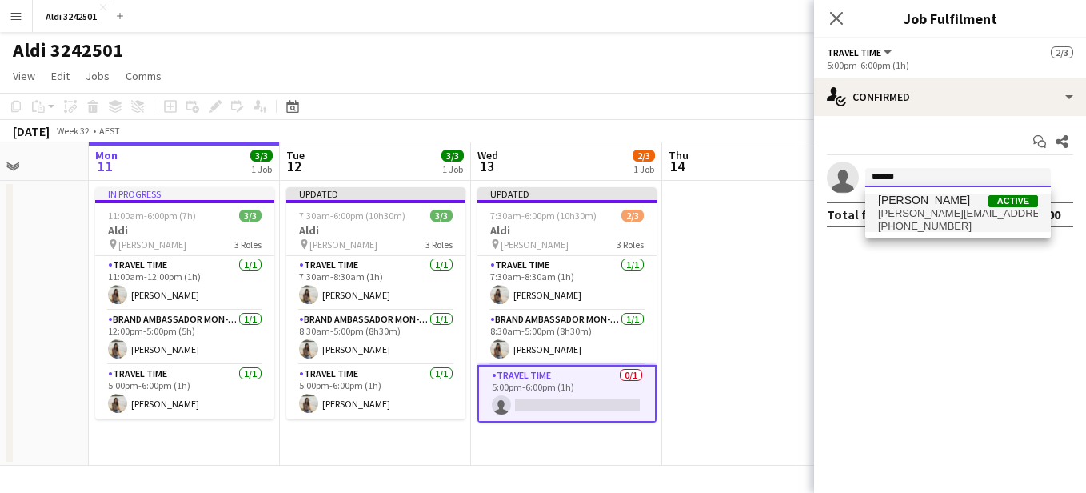
type input "******"
click at [960, 217] on span "brenda.charuny@gmail.com" at bounding box center [958, 213] width 160 height 13
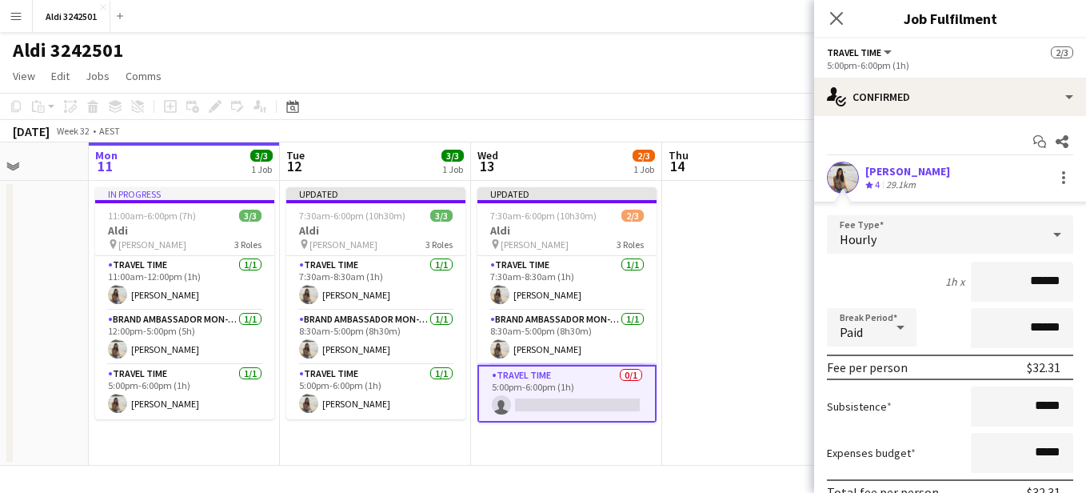
scroll to position [110, 0]
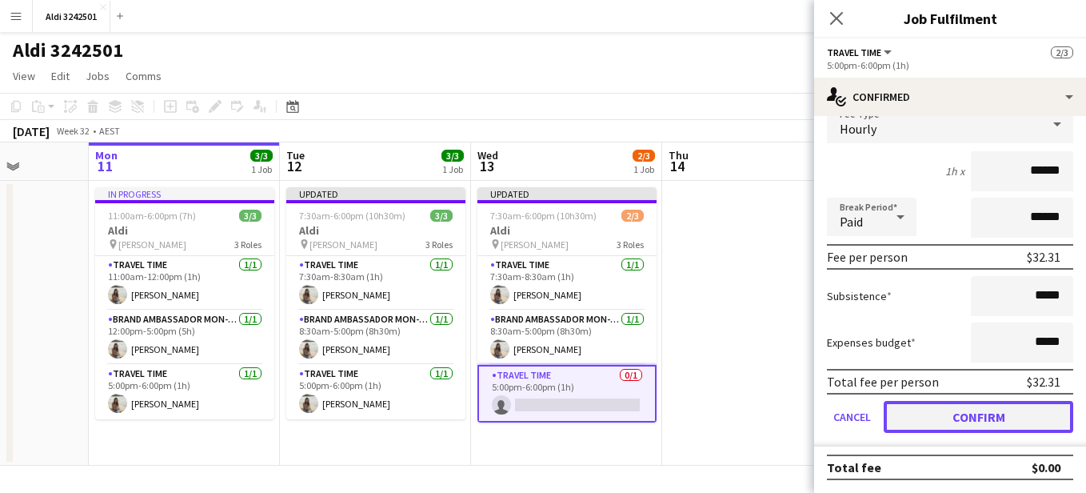
click at [990, 412] on button "Confirm" at bounding box center [979, 417] width 190 height 32
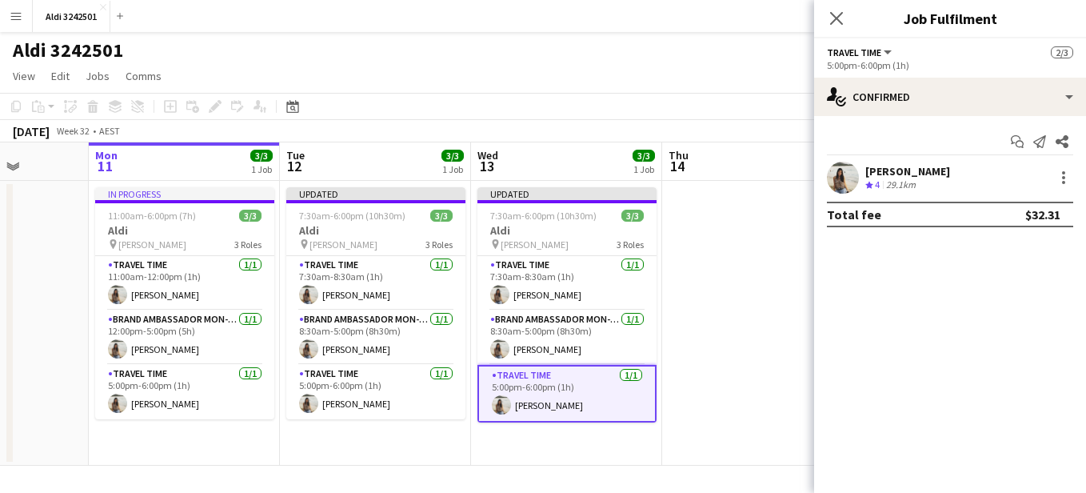
scroll to position [0, 0]
click at [710, 263] on app-date-cell at bounding box center [757, 323] width 191 height 285
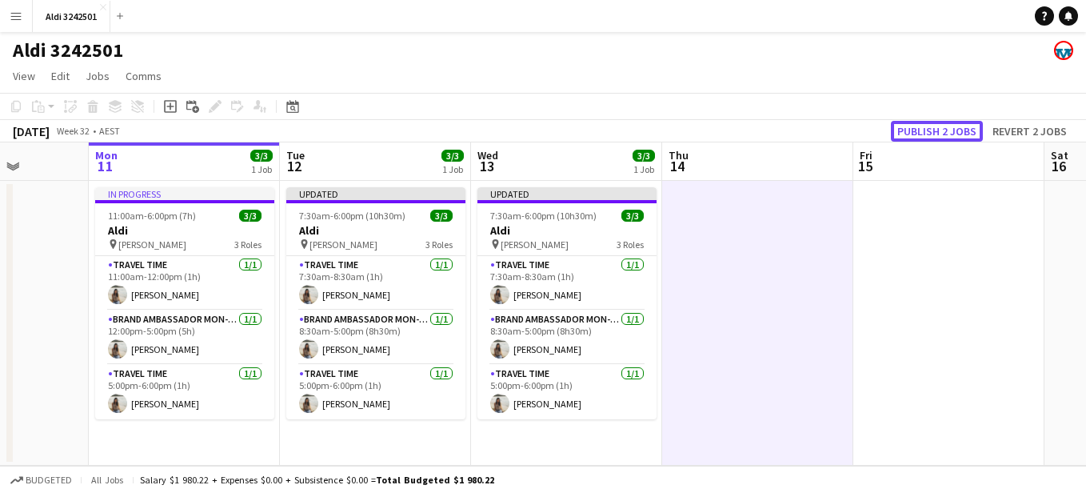
drag, startPoint x: 947, startPoint y: 140, endPoint x: 926, endPoint y: 192, distance: 56.3
drag, startPoint x: 926, startPoint y: 192, endPoint x: 1004, endPoint y: 234, distance: 88.7
click at [1004, 234] on app-date-cell at bounding box center [949, 323] width 191 height 285
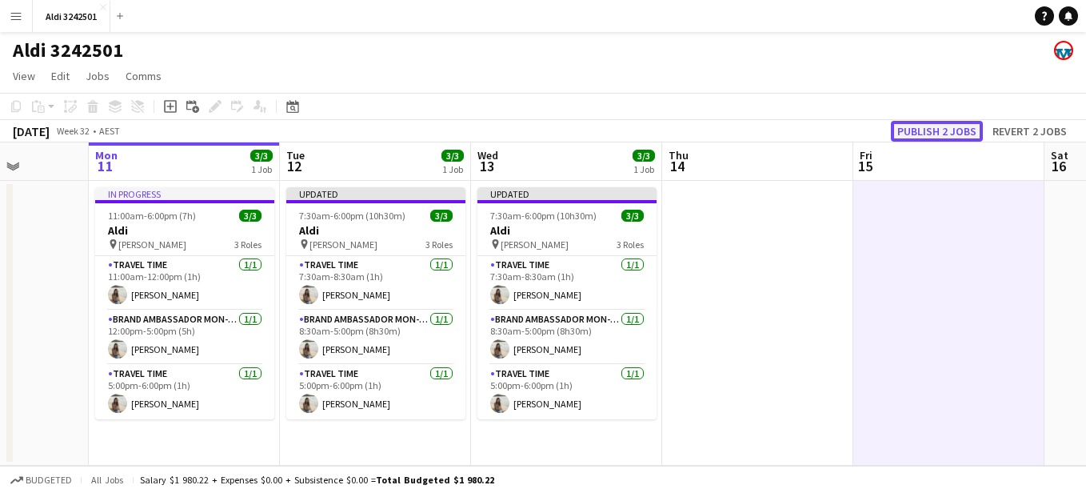
click at [935, 133] on button "Publish 2 jobs" at bounding box center [937, 131] width 92 height 21
